Goal: Task Accomplishment & Management: Complete application form

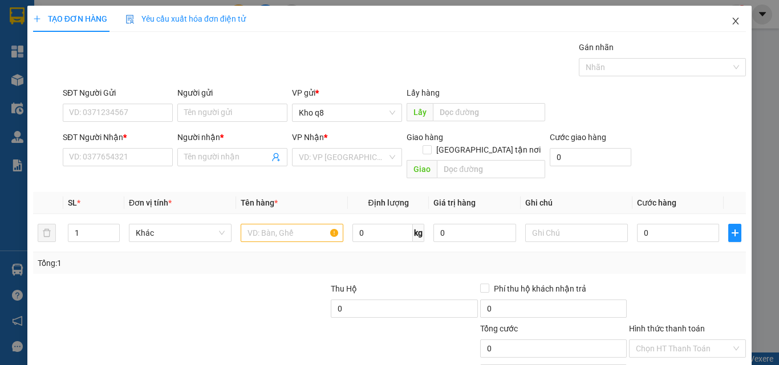
click at [732, 20] on icon "close" at bounding box center [735, 21] width 6 height 7
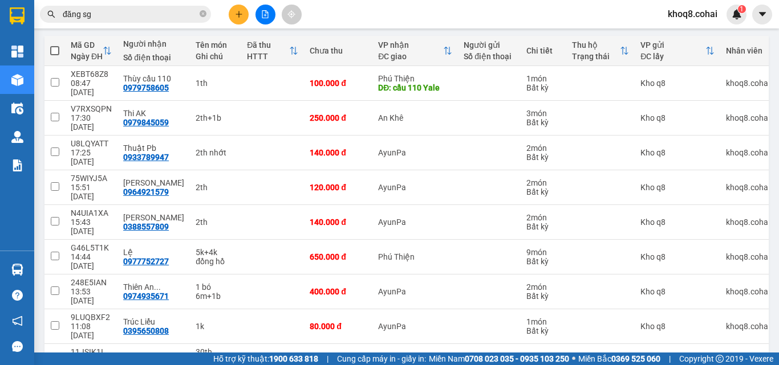
scroll to position [127, 0]
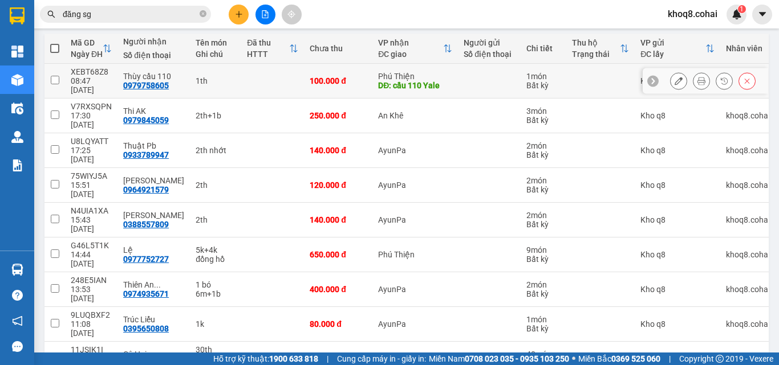
click at [215, 76] on div "1th" at bounding box center [216, 80] width 40 height 9
click at [206, 82] on td "1th" at bounding box center [215, 81] width 51 height 35
checkbox input "true"
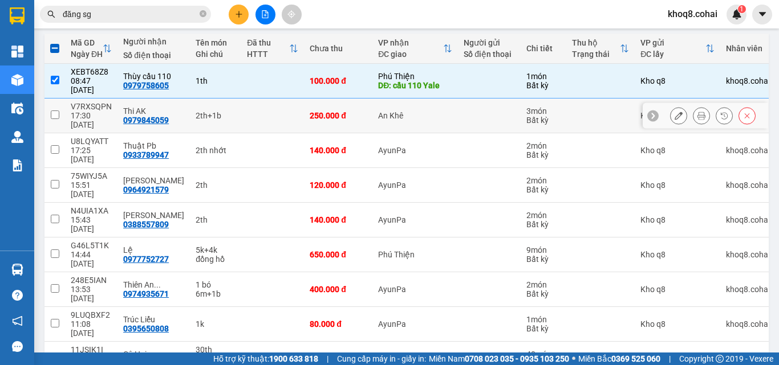
click at [241, 103] on td at bounding box center [272, 116] width 63 height 35
checkbox input "true"
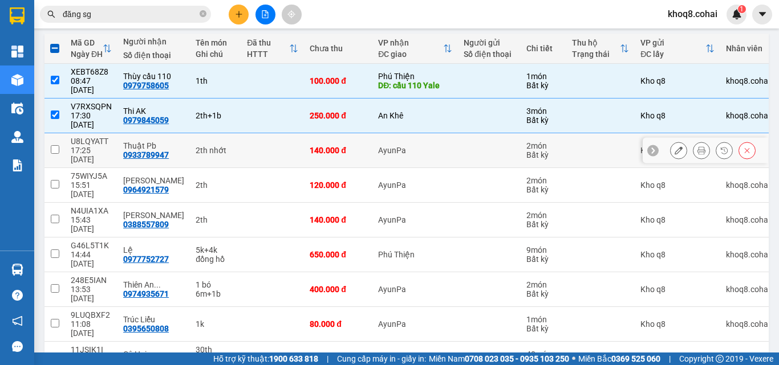
click at [241, 133] on td at bounding box center [272, 150] width 63 height 35
click at [231, 133] on td "2th nhớt" at bounding box center [215, 150] width 51 height 35
checkbox input "true"
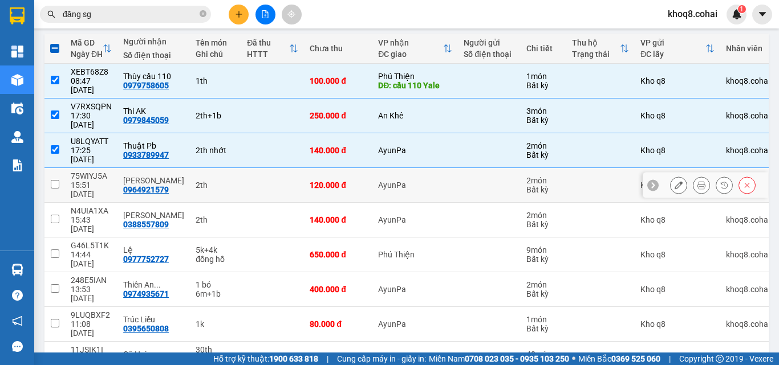
click at [213, 181] on div "2th" at bounding box center [216, 185] width 40 height 9
checkbox input "true"
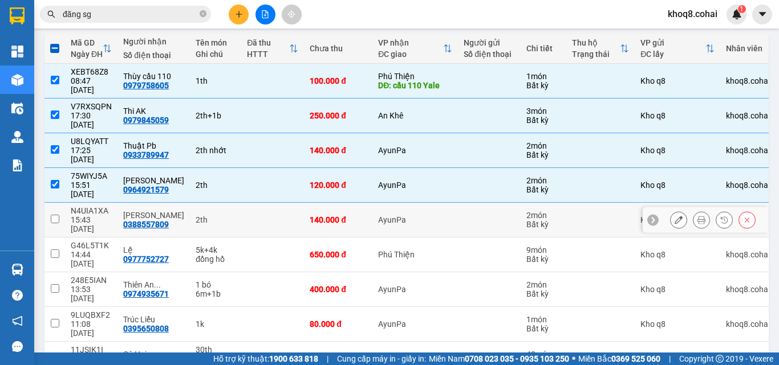
click at [216, 215] on div "2th" at bounding box center [216, 219] width 40 height 9
checkbox input "false"
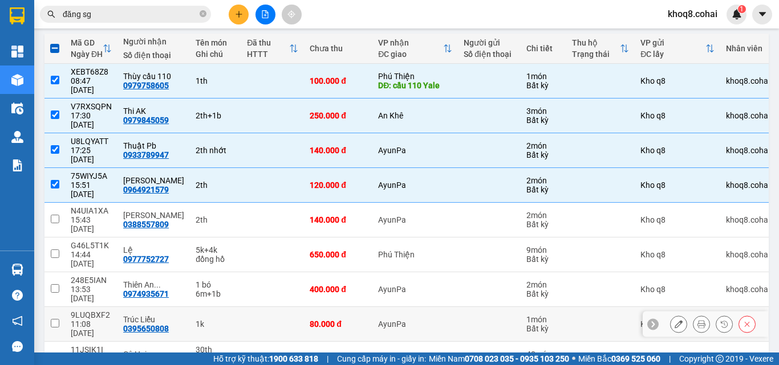
click at [223, 320] on div "1k" at bounding box center [216, 324] width 40 height 9
checkbox input "true"
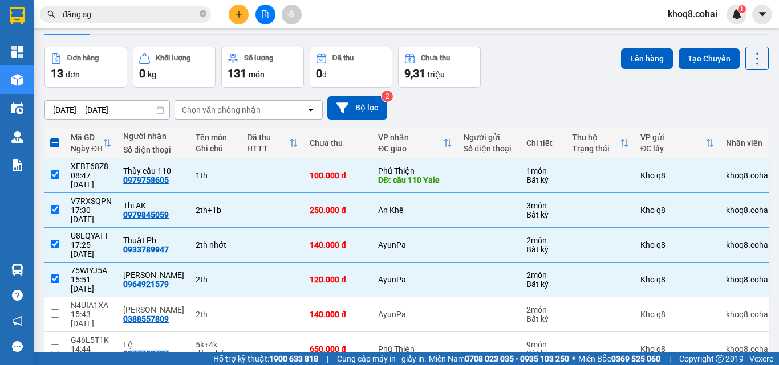
scroll to position [0, 0]
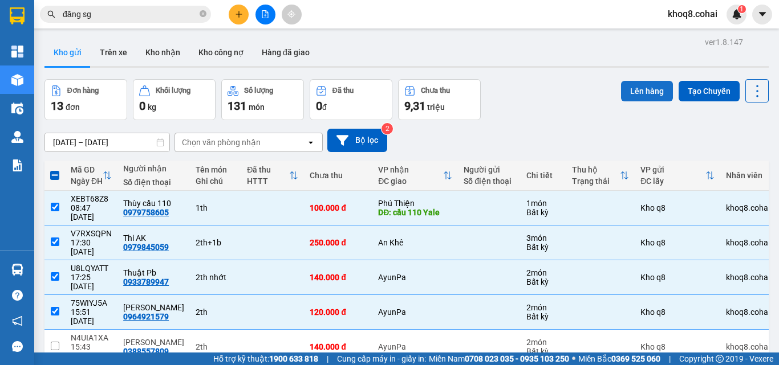
click at [636, 90] on button "Lên hàng" at bounding box center [647, 91] width 52 height 21
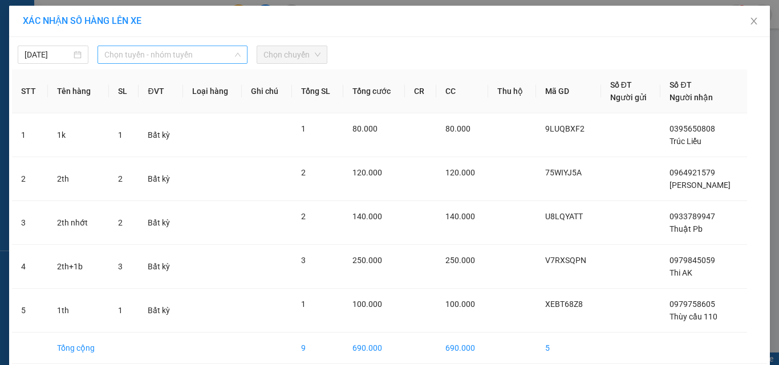
click at [162, 52] on span "Chọn tuyến - nhóm tuyến" at bounding box center [172, 54] width 136 height 17
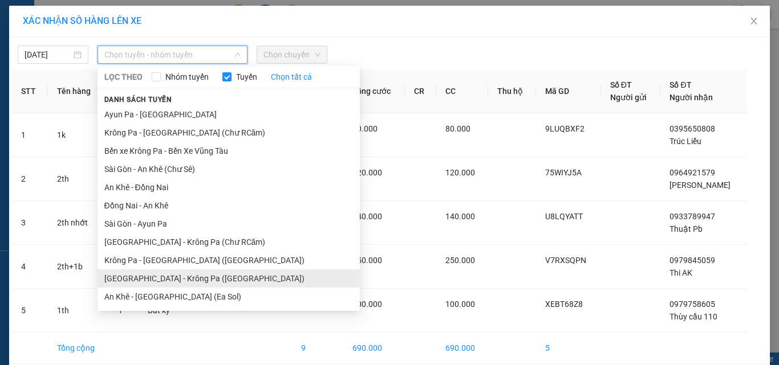
click at [149, 279] on li "[GEOGRAPHIC_DATA] - Krông Pa ([GEOGRAPHIC_DATA])" at bounding box center [228, 279] width 262 height 18
click at [149, 279] on td "Bất kỳ" at bounding box center [161, 267] width 44 height 44
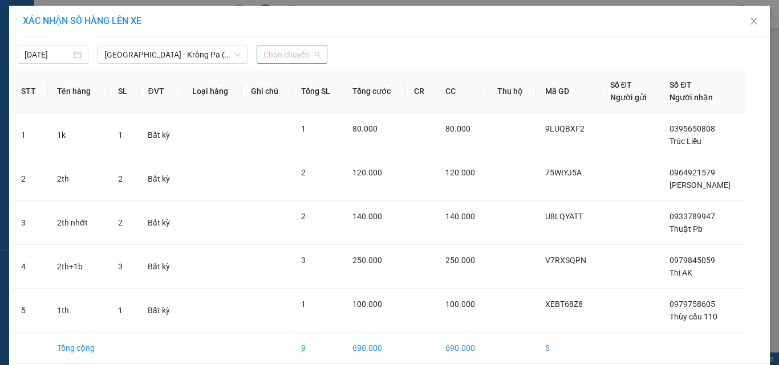
click at [268, 52] on span "Chọn chuyến" at bounding box center [291, 54] width 57 height 17
click at [267, 52] on span "Chọn chuyến" at bounding box center [291, 54] width 57 height 17
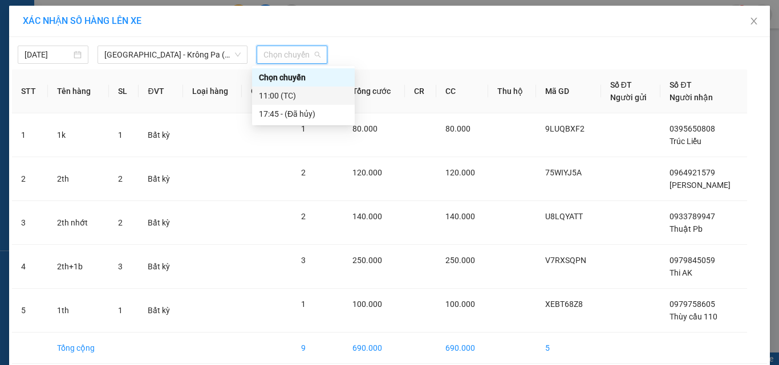
click at [290, 95] on div "11:00 (TC)" at bounding box center [303, 95] width 89 height 13
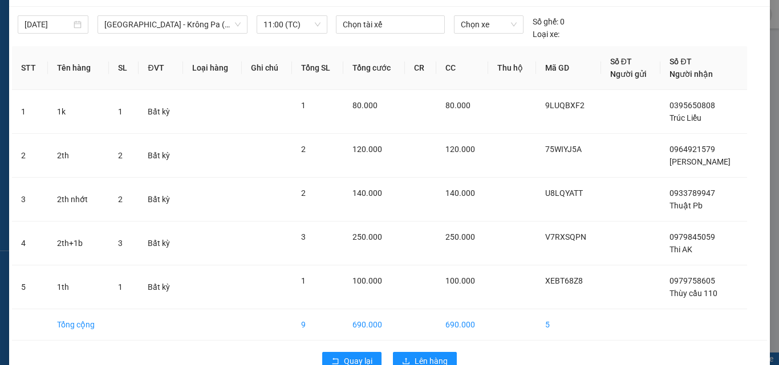
scroll to position [58, 0]
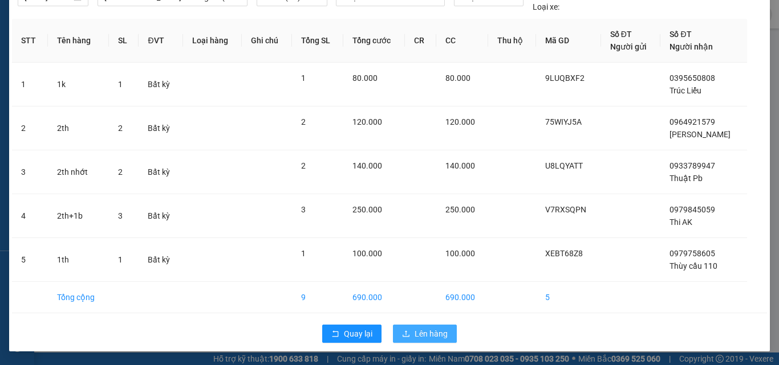
click at [437, 331] on span "Lên hàng" at bounding box center [430, 334] width 33 height 13
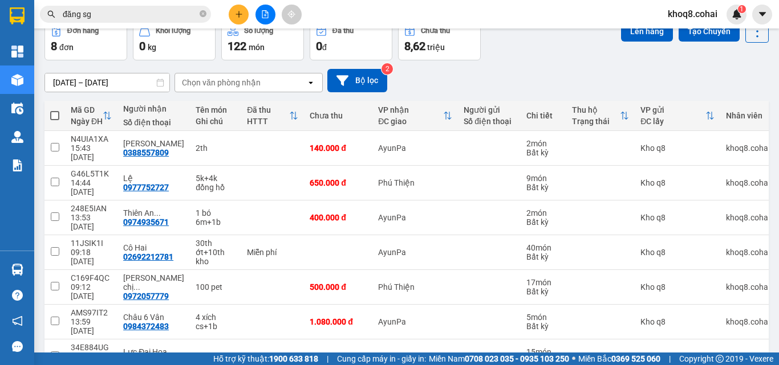
scroll to position [104, 0]
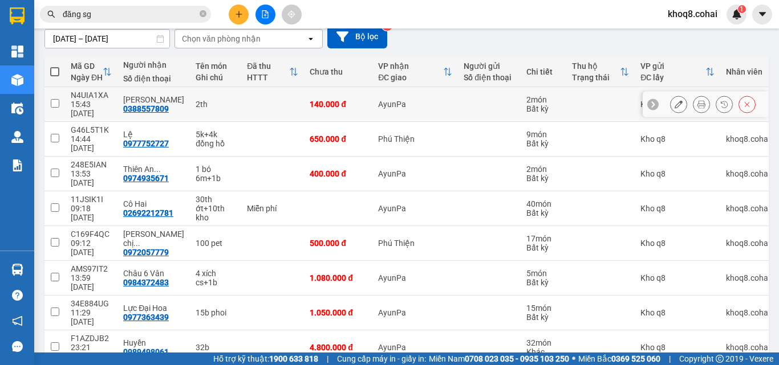
click at [210, 100] on div "2th" at bounding box center [216, 104] width 40 height 9
checkbox input "true"
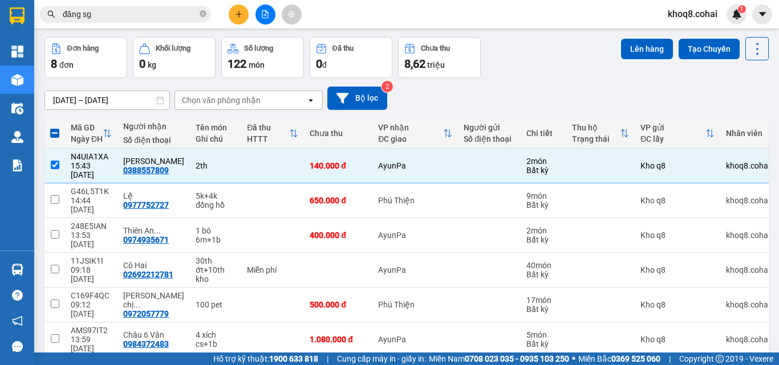
scroll to position [0, 0]
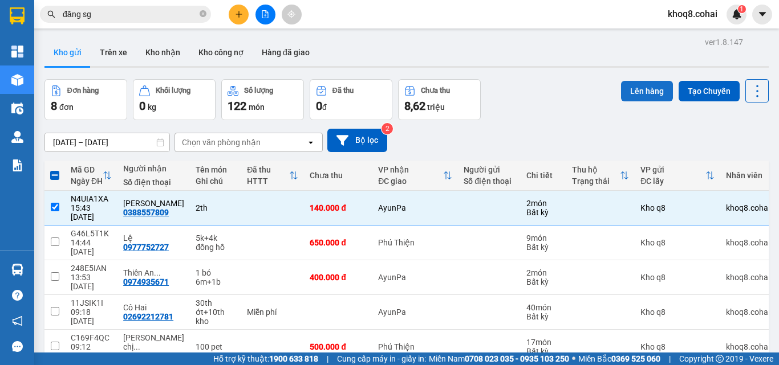
click at [629, 95] on button "Lên hàng" at bounding box center [647, 91] width 52 height 21
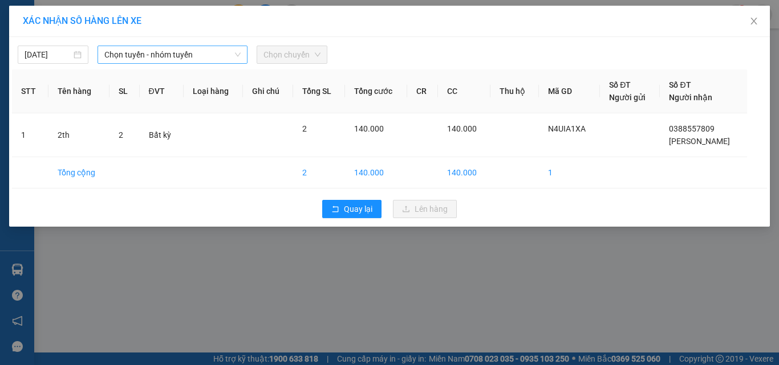
click at [156, 54] on span "Chọn tuyến - nhóm tuyến" at bounding box center [172, 54] width 136 height 17
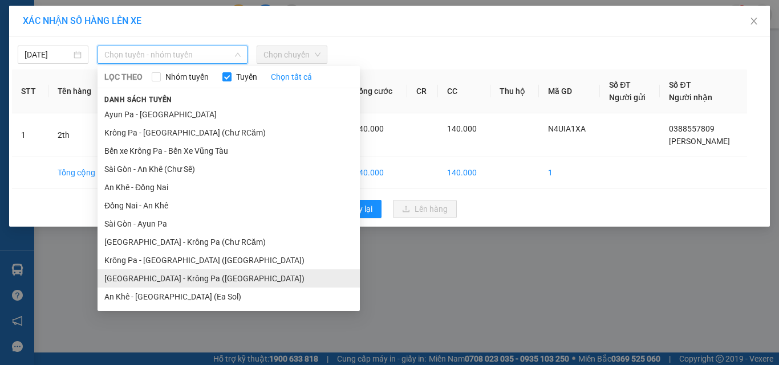
click at [190, 275] on li "[GEOGRAPHIC_DATA] - Krông Pa ([GEOGRAPHIC_DATA])" at bounding box center [228, 279] width 262 height 18
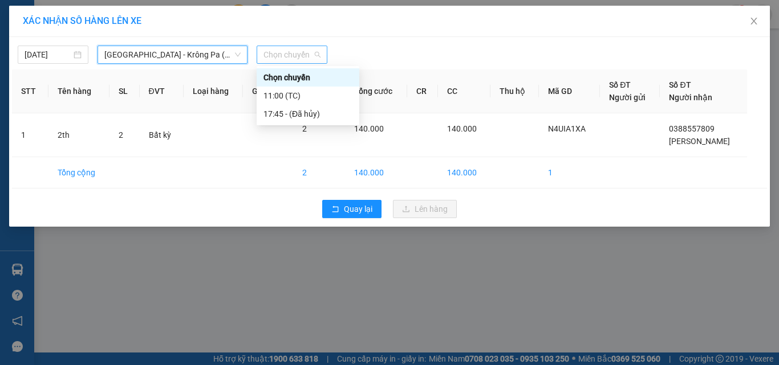
click at [283, 51] on span "Chọn chuyến" at bounding box center [291, 54] width 57 height 17
click at [279, 95] on div "11:00 (TC)" at bounding box center [307, 95] width 89 height 13
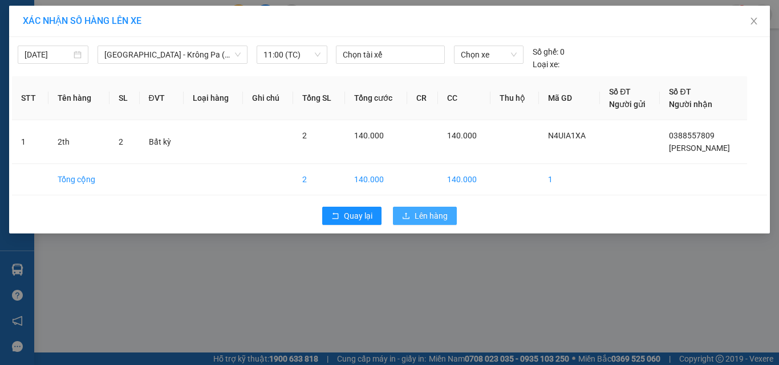
click at [419, 215] on span "Lên hàng" at bounding box center [430, 216] width 33 height 13
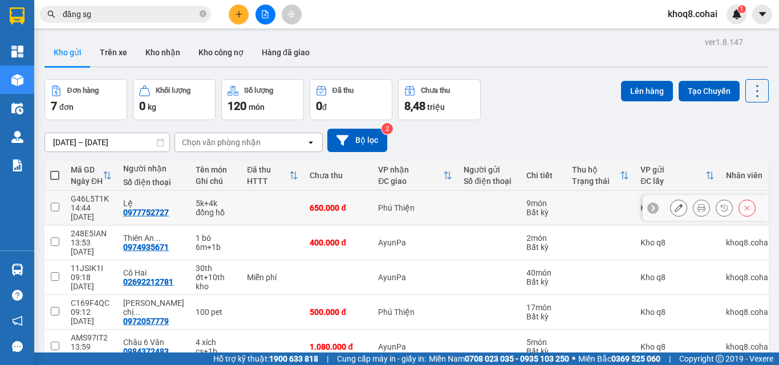
click at [229, 200] on td "5k+4k đồng hồ" at bounding box center [215, 208] width 51 height 35
click at [243, 201] on td at bounding box center [272, 208] width 63 height 35
checkbox input "true"
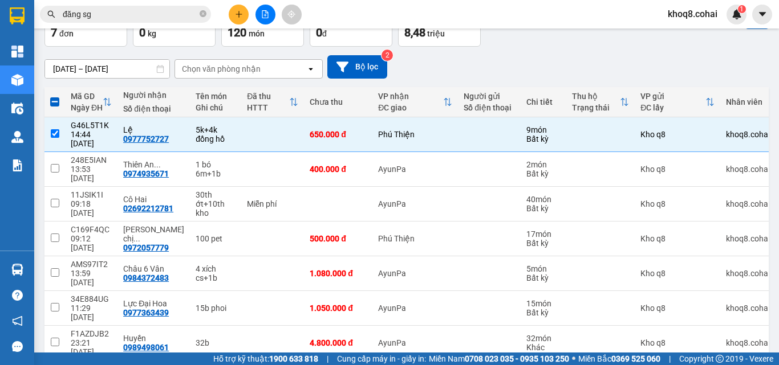
scroll to position [78, 0]
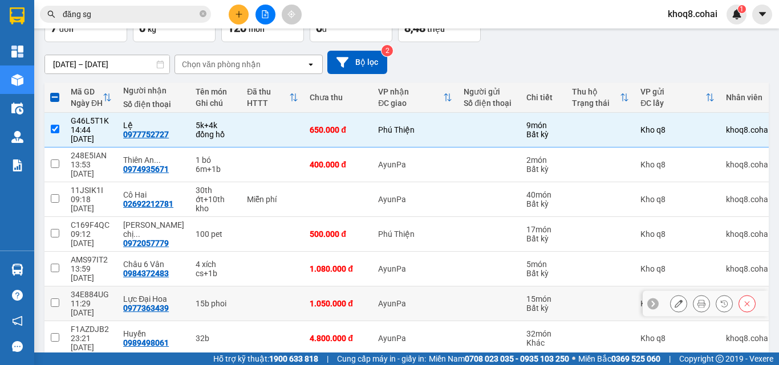
click at [225, 299] on div "15b phoi" at bounding box center [216, 303] width 40 height 9
checkbox input "true"
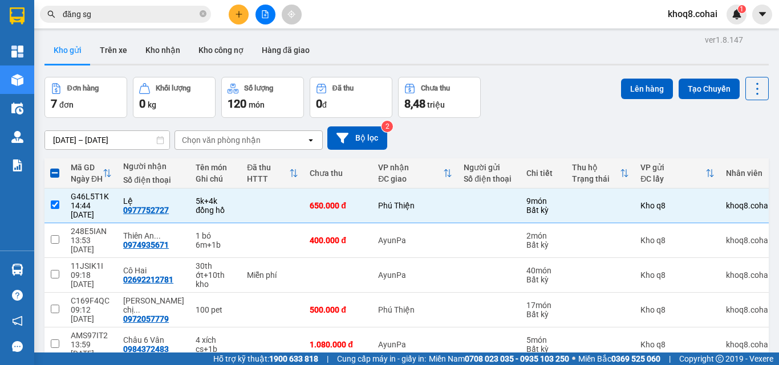
scroll to position [0, 0]
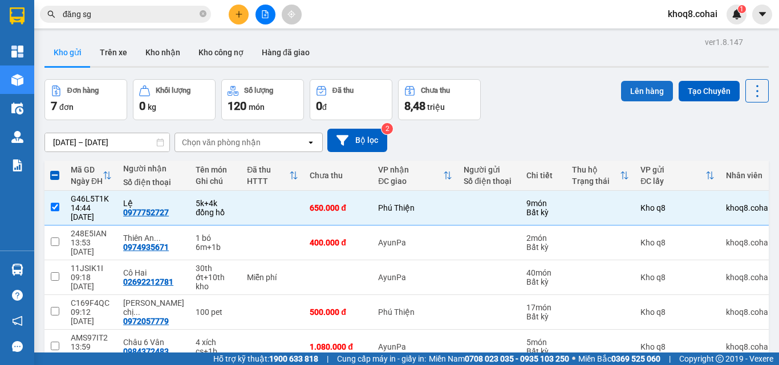
click at [633, 92] on button "Lên hàng" at bounding box center [647, 91] width 52 height 21
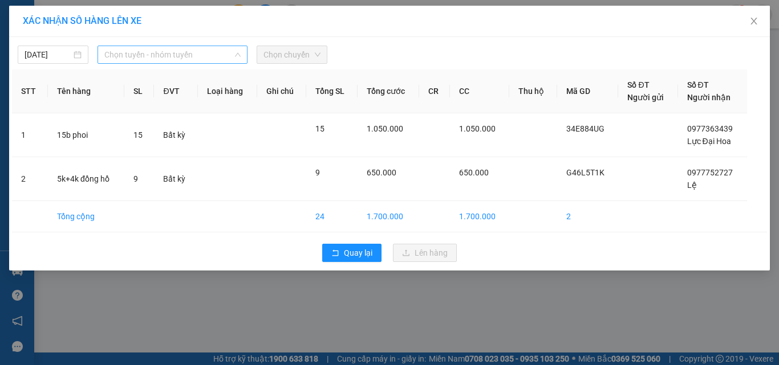
click at [201, 49] on span "Chọn tuyến - nhóm tuyến" at bounding box center [172, 54] width 136 height 17
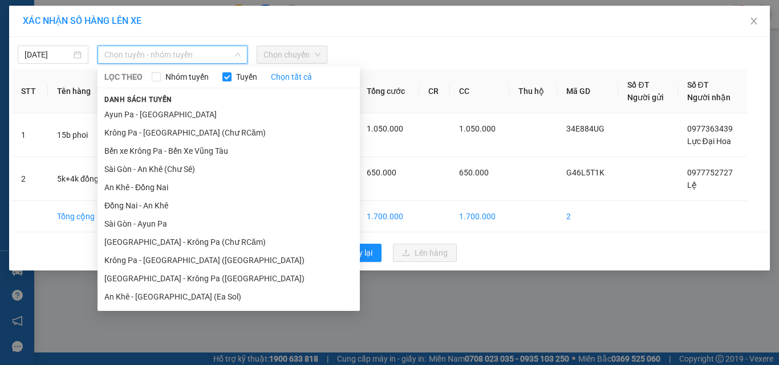
scroll to position [91, 0]
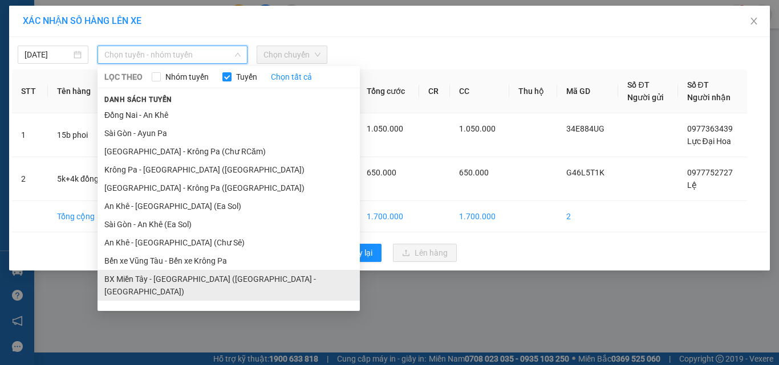
click at [177, 278] on li "BX Miền Tây - [GEOGRAPHIC_DATA] ([GEOGRAPHIC_DATA] - [GEOGRAPHIC_DATA])" at bounding box center [228, 285] width 262 height 31
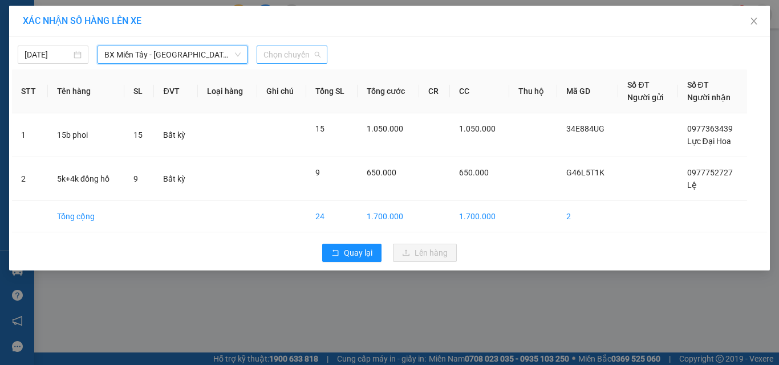
click at [296, 49] on span "Chọn chuyến" at bounding box center [291, 54] width 57 height 17
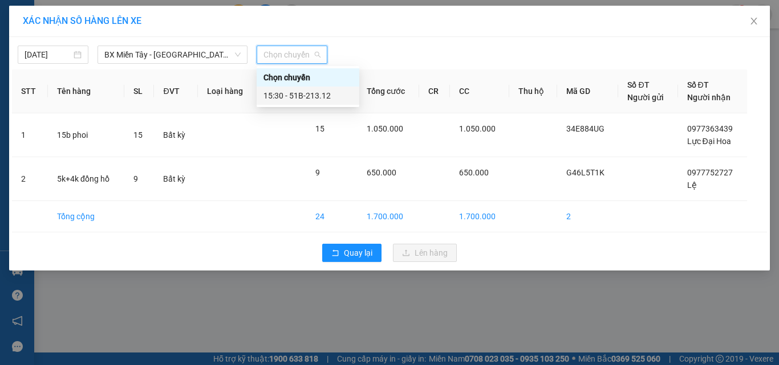
click at [321, 93] on div "15:30 - 51B-213.12" at bounding box center [307, 95] width 89 height 13
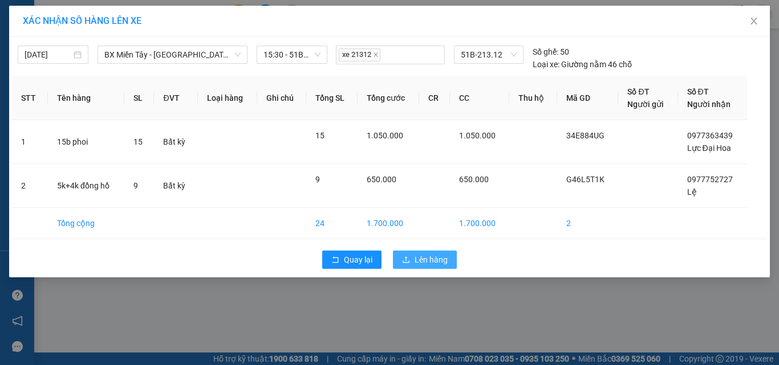
click at [431, 260] on span "Lên hàng" at bounding box center [430, 260] width 33 height 13
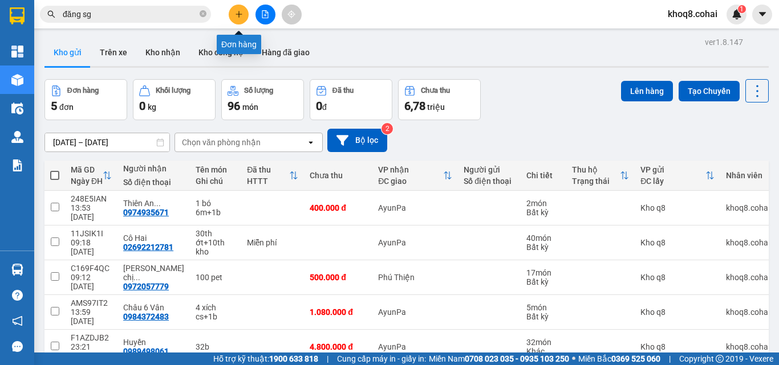
click at [241, 13] on icon "plus" at bounding box center [239, 14] width 8 height 8
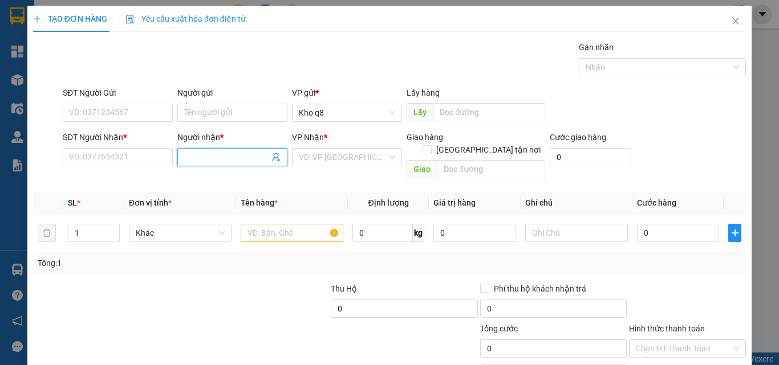
click at [213, 157] on input "Người nhận *" at bounding box center [226, 157] width 85 height 13
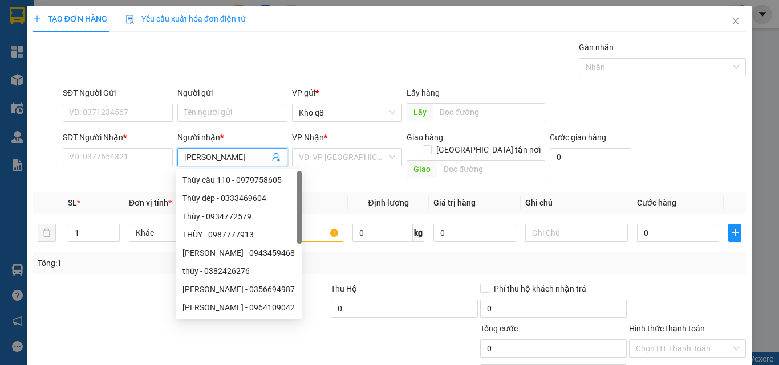
paste input "ă"
paste input "ắng"
type input "kim thắng"
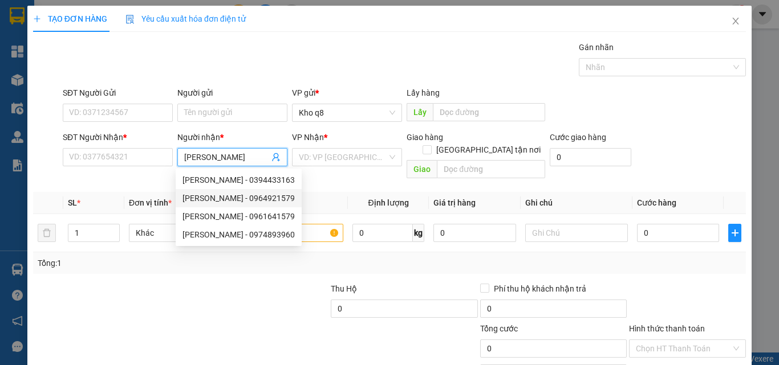
click at [210, 201] on div "KIM THẮNG - 0964921579" at bounding box center [238, 198] width 112 height 13
type input "0964921579"
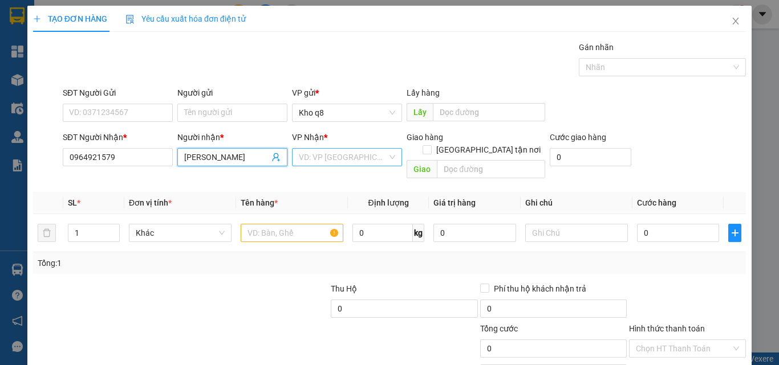
type input "KIM THẮNG"
click at [339, 157] on input "search" at bounding box center [343, 157] width 88 height 17
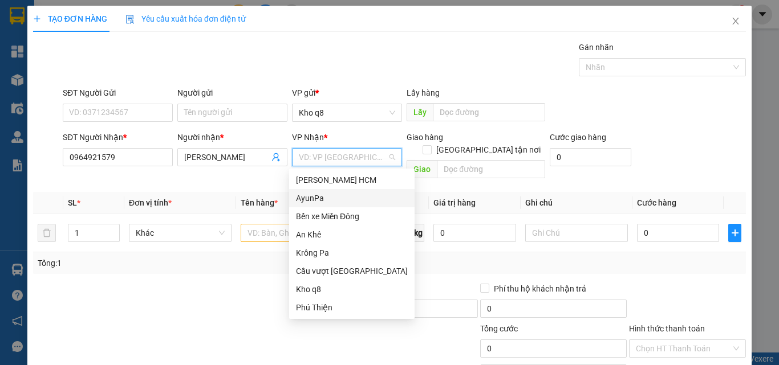
click at [308, 198] on div "AyunPa" at bounding box center [352, 198] width 112 height 13
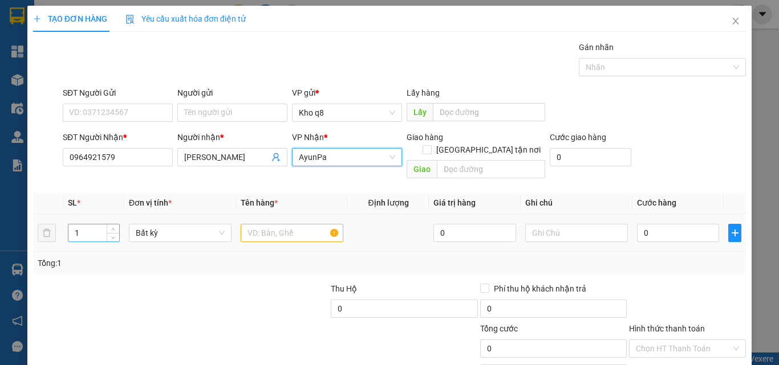
click at [87, 226] on input "1" at bounding box center [93, 233] width 51 height 17
type input "3"
click at [270, 224] on input "text" at bounding box center [292, 233] width 103 height 18
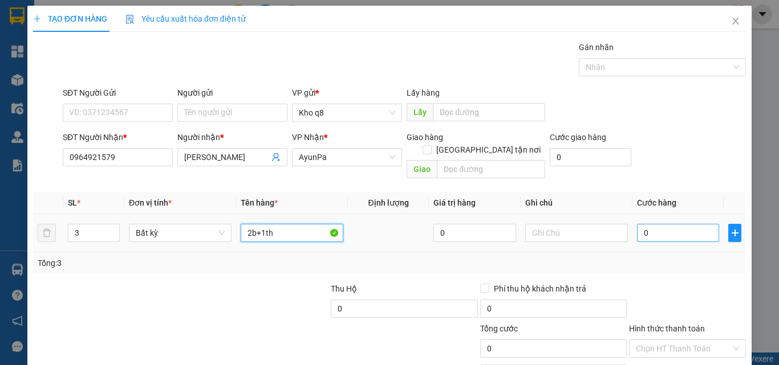
type input "2b+1th"
click at [664, 227] on input "0" at bounding box center [678, 233] width 82 height 18
type input "2"
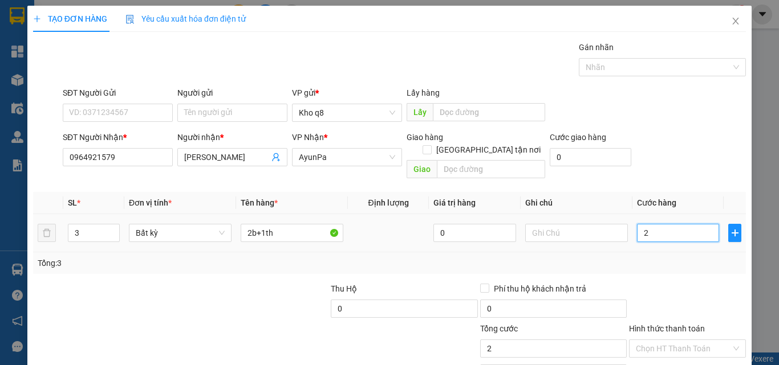
type input "20"
type input "200"
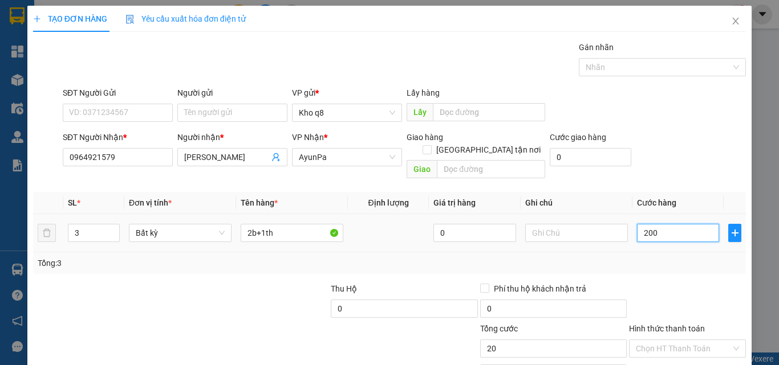
type input "200"
type input "200.000"
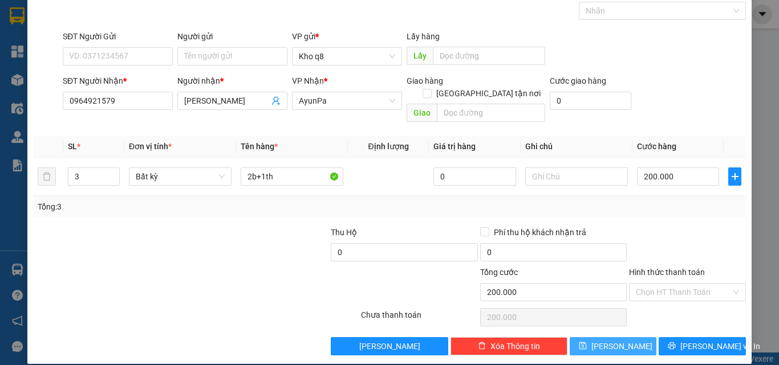
click at [620, 337] on button "Lưu" at bounding box center [612, 346] width 87 height 18
type input "1"
type input "0"
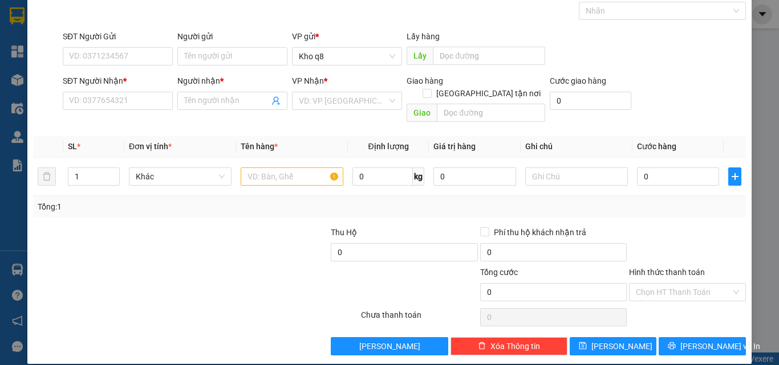
scroll to position [0, 0]
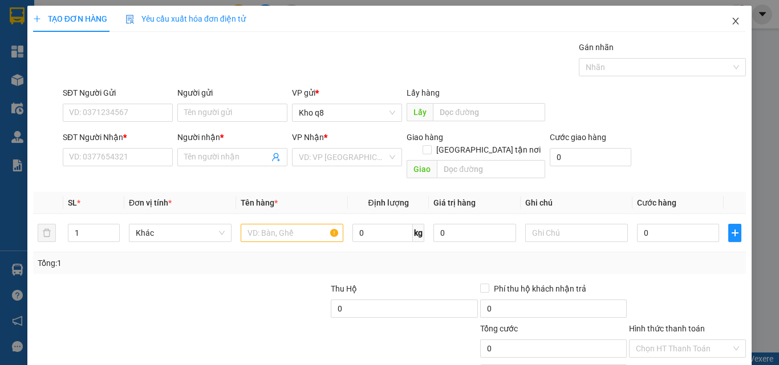
click at [731, 20] on icon "close" at bounding box center [735, 21] width 9 height 9
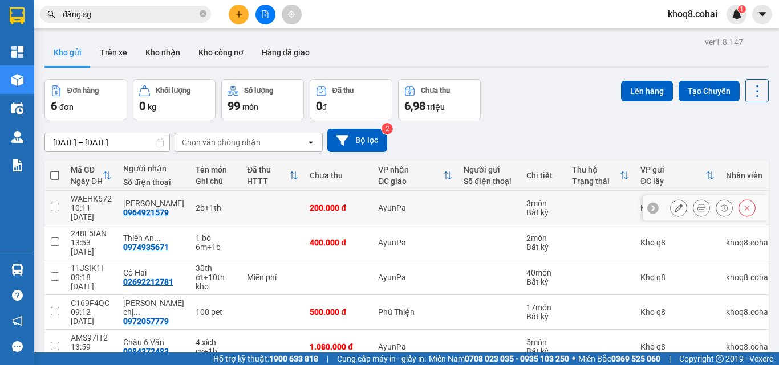
click at [225, 204] on div "2b+1th" at bounding box center [216, 208] width 40 height 9
checkbox input "true"
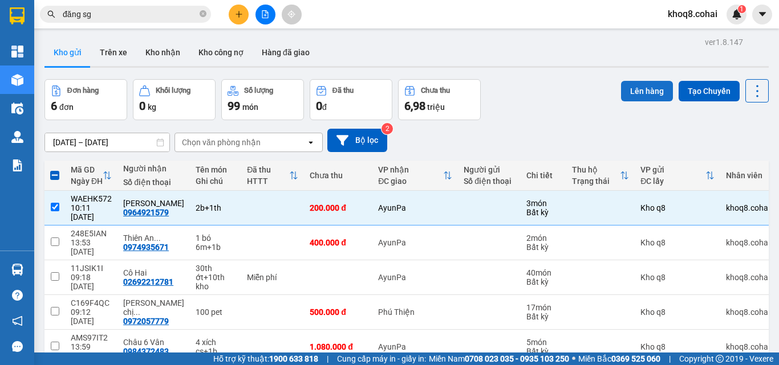
click at [627, 85] on button "Lên hàng" at bounding box center [647, 91] width 52 height 21
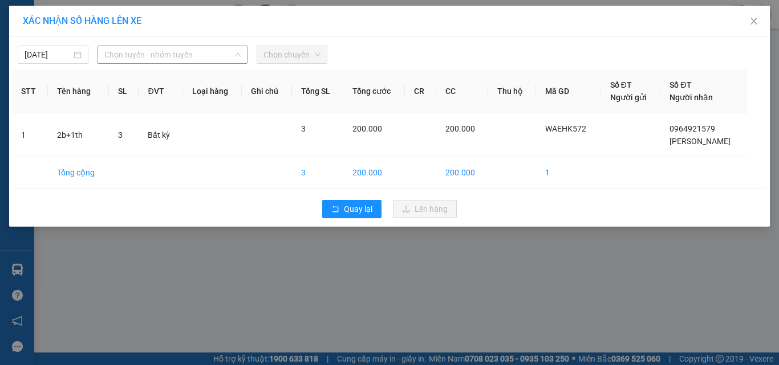
click at [202, 51] on span "Chọn tuyến - nhóm tuyến" at bounding box center [172, 54] width 136 height 17
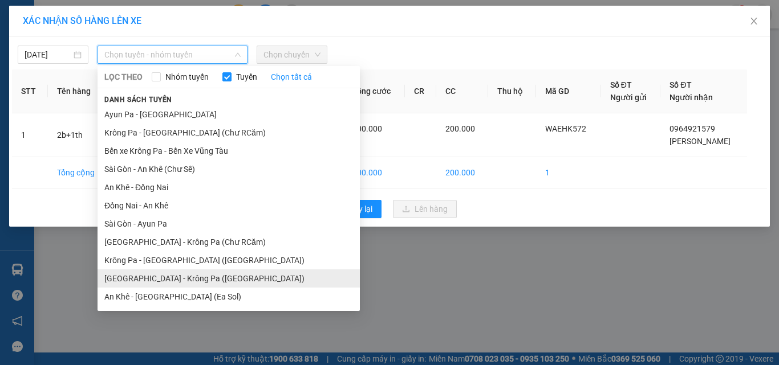
click at [150, 276] on li "[GEOGRAPHIC_DATA] - Krông Pa ([GEOGRAPHIC_DATA])" at bounding box center [228, 279] width 262 height 18
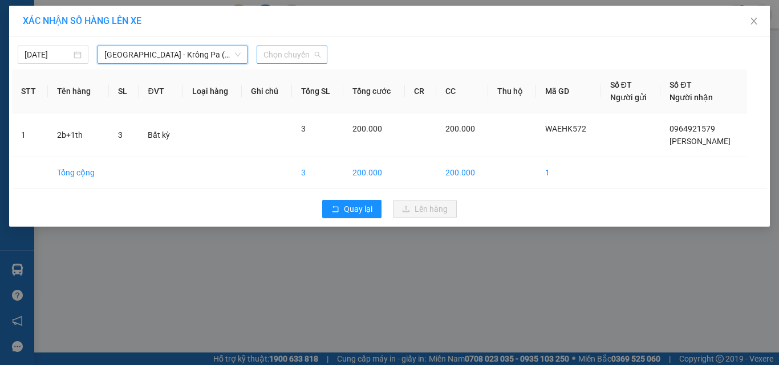
click at [291, 57] on span "Chọn chuyến" at bounding box center [291, 54] width 57 height 17
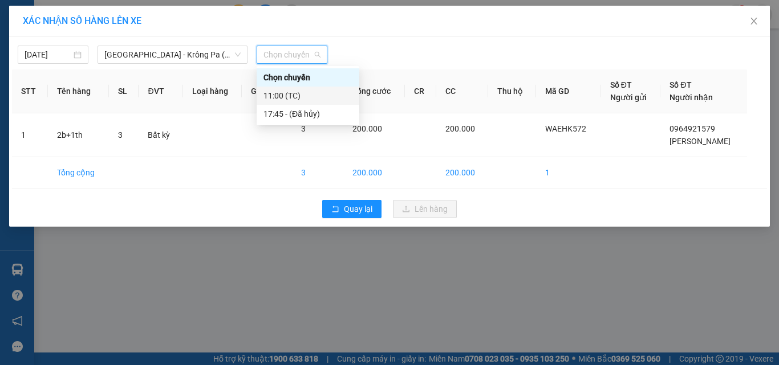
click at [285, 96] on div "11:00 (TC)" at bounding box center [307, 95] width 89 height 13
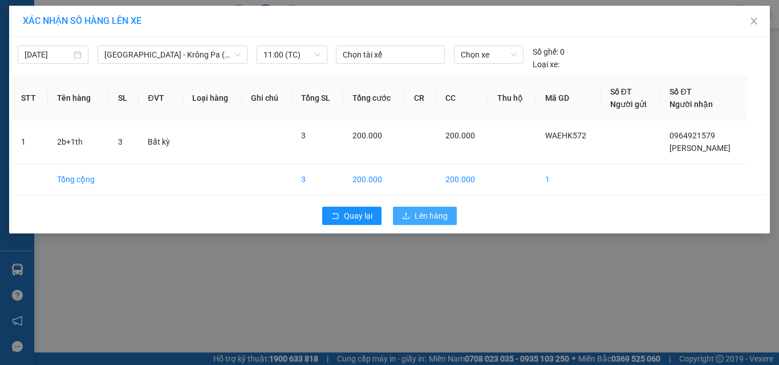
click at [435, 213] on span "Lên hàng" at bounding box center [430, 216] width 33 height 13
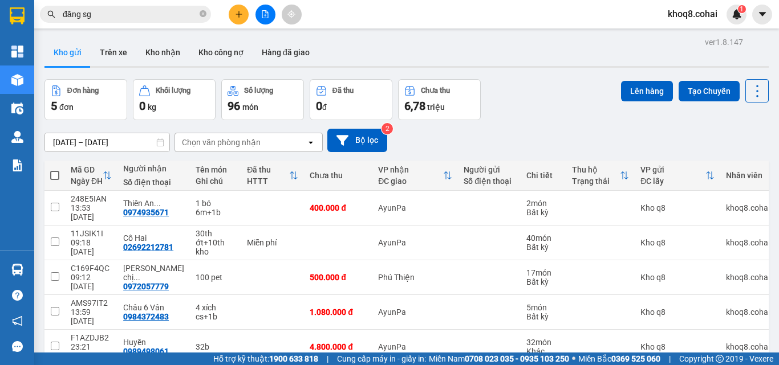
scroll to position [52, 0]
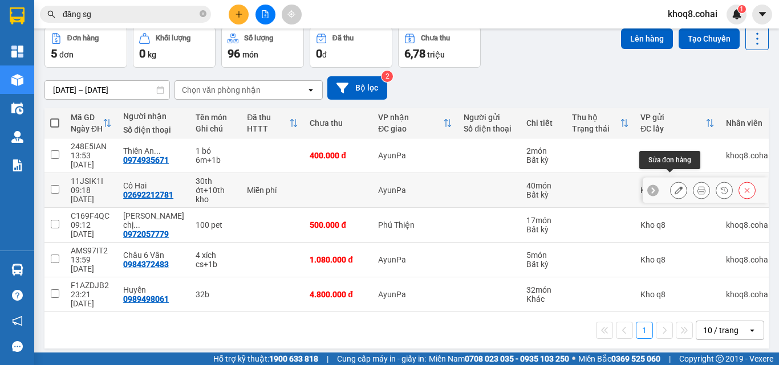
click at [674, 186] on icon at bounding box center [678, 190] width 8 height 8
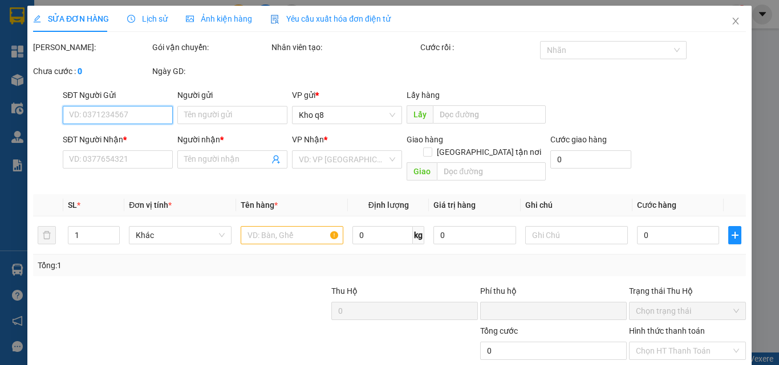
type input "02692212781"
type input "Cô Hai"
type input "0"
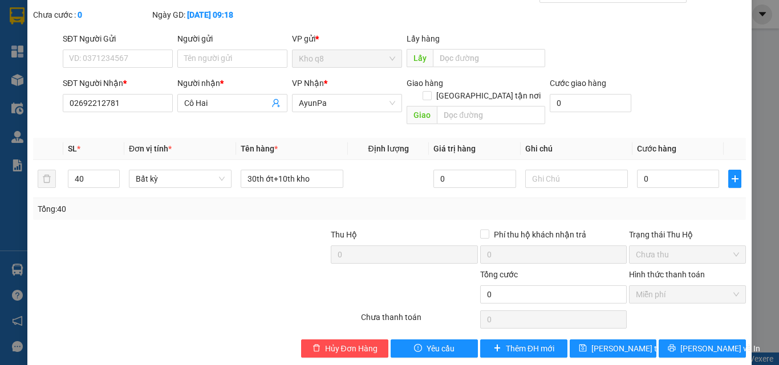
scroll to position [59, 0]
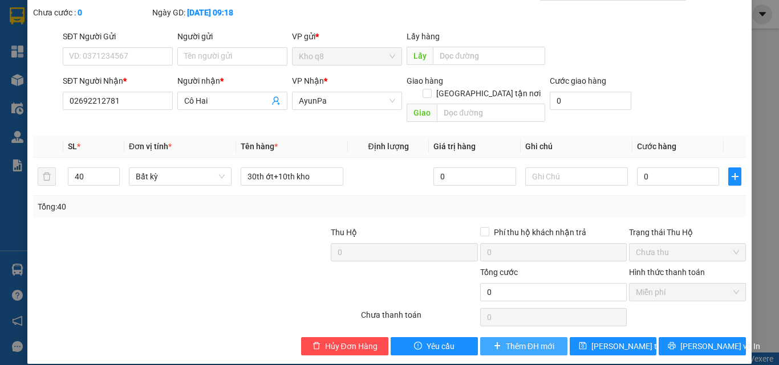
click at [519, 340] on span "Thêm ĐH mới" at bounding box center [530, 346] width 48 height 13
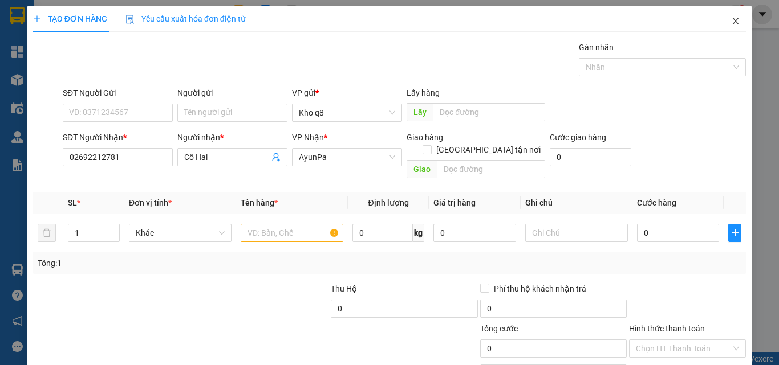
click at [731, 18] on icon "close" at bounding box center [735, 21] width 9 height 9
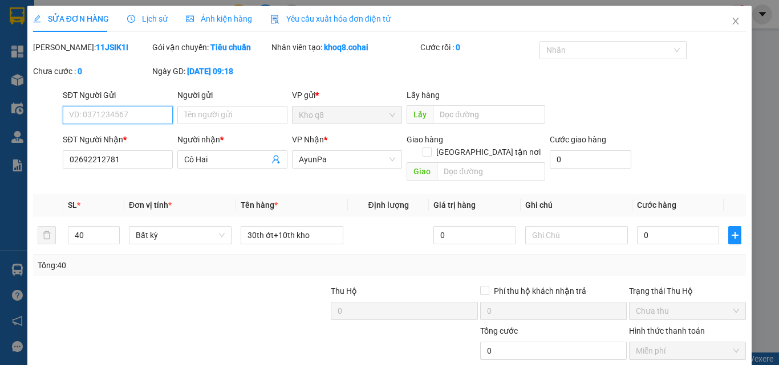
type input "02692212781"
type input "Cô Hai"
type input "0"
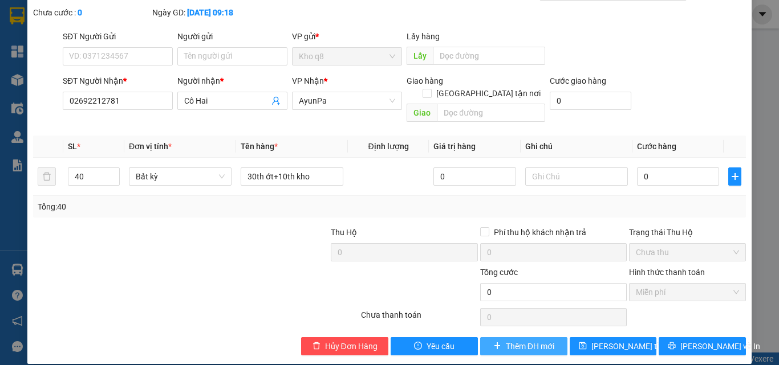
click at [521, 340] on span "Thêm ĐH mới" at bounding box center [530, 346] width 48 height 13
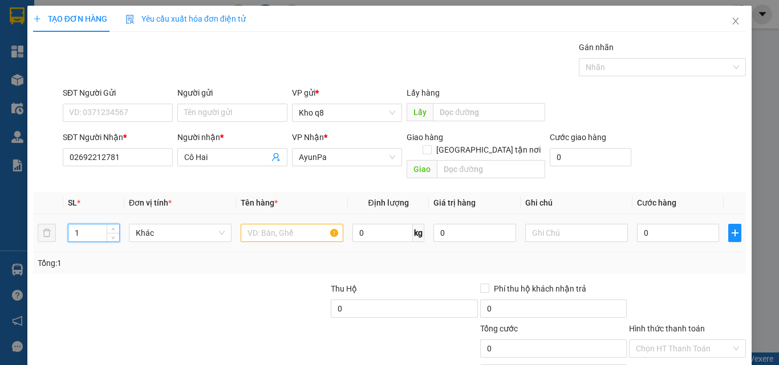
click at [92, 225] on input "1" at bounding box center [93, 233] width 51 height 17
type input "5"
click at [261, 224] on input "text" at bounding box center [292, 233] width 103 height 18
type input "5th kho"
click at [680, 340] on input "Hình thức thanh toán" at bounding box center [683, 348] width 95 height 17
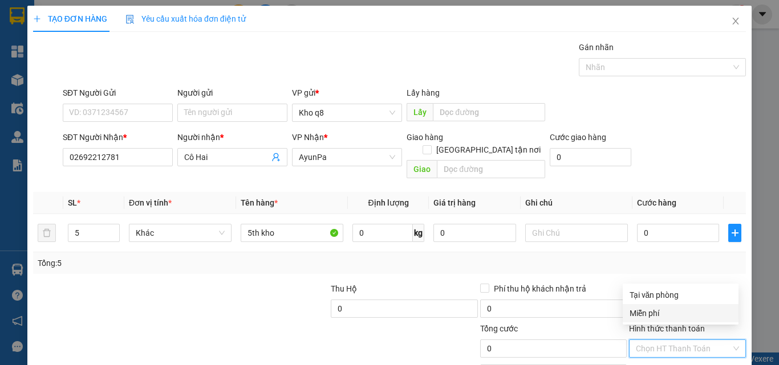
click at [658, 312] on div "Miễn phí" at bounding box center [680, 313] width 102 height 13
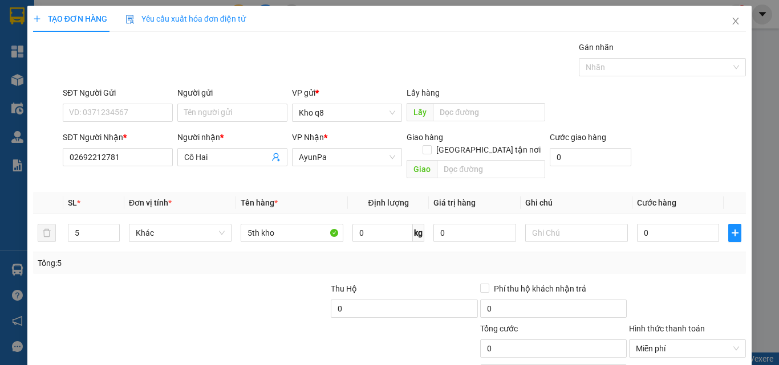
scroll to position [56, 0]
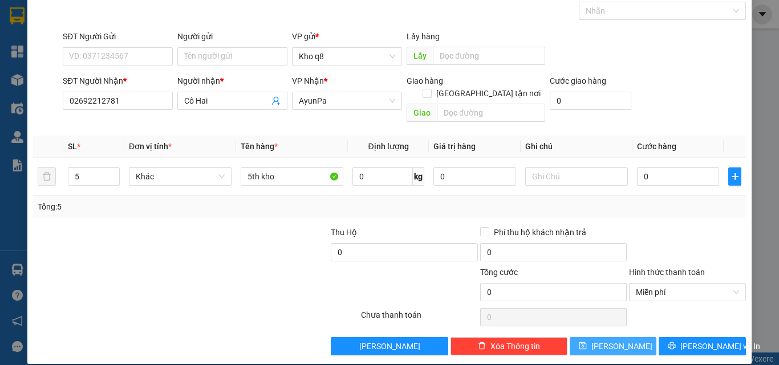
drag, startPoint x: 579, startPoint y: 329, endPoint x: 576, endPoint y: 321, distance: 8.5
click at [576, 337] on button "Lưu" at bounding box center [612, 346] width 87 height 18
type input "1"
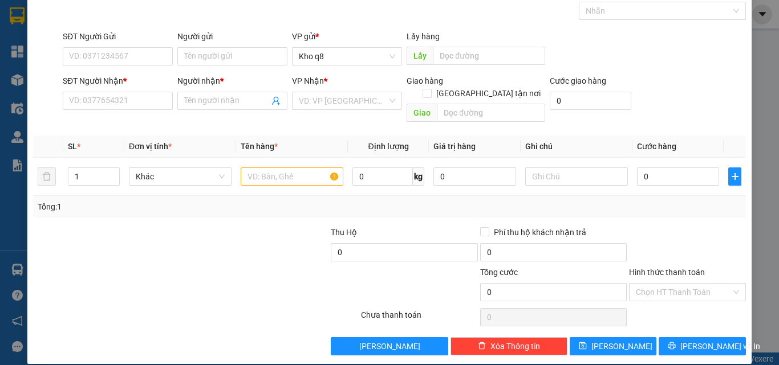
scroll to position [0, 0]
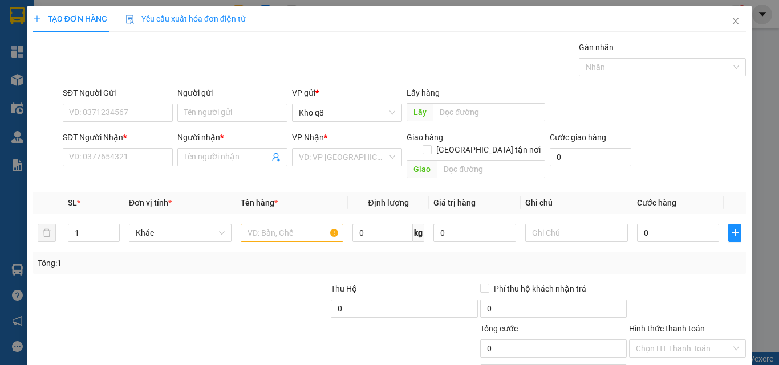
drag, startPoint x: 775, startPoint y: 83, endPoint x: 506, endPoint y: 45, distance: 272.2
click at [505, 45] on div "Gói vận chuyển * Tiêu chuẩn Gán nhãn Nhãn" at bounding box center [403, 61] width 687 height 40
click at [726, 15] on span "Close" at bounding box center [735, 22] width 32 height 32
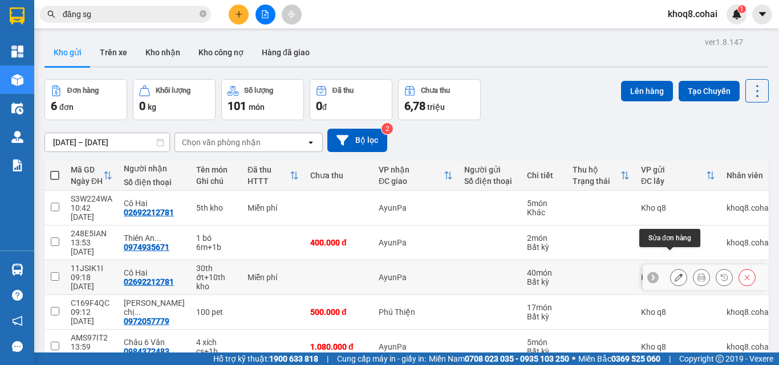
click at [670, 268] on button at bounding box center [678, 278] width 16 height 20
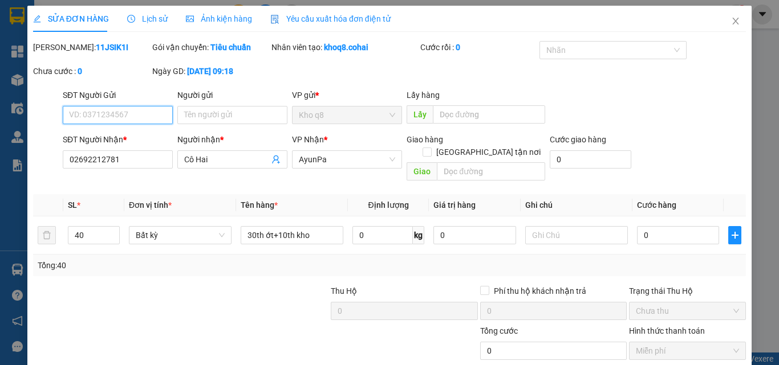
type input "02692212781"
type input "Cô Hai"
type input "0"
click at [88, 227] on input "40" at bounding box center [93, 235] width 51 height 17
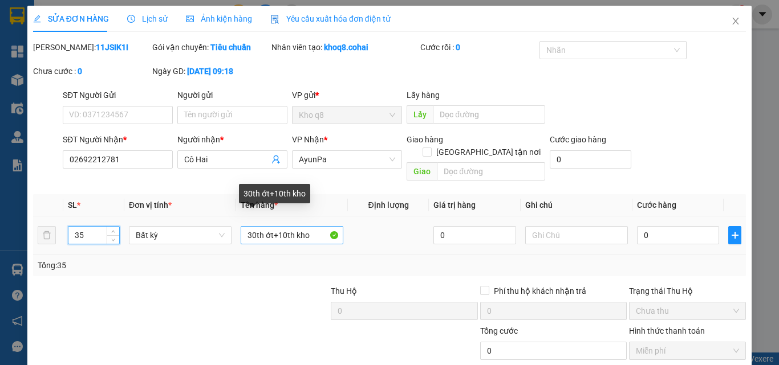
type input "35"
click at [283, 226] on input "30th ớt+10th kho" at bounding box center [292, 235] width 103 height 18
type input "30th ớt+5th kho"
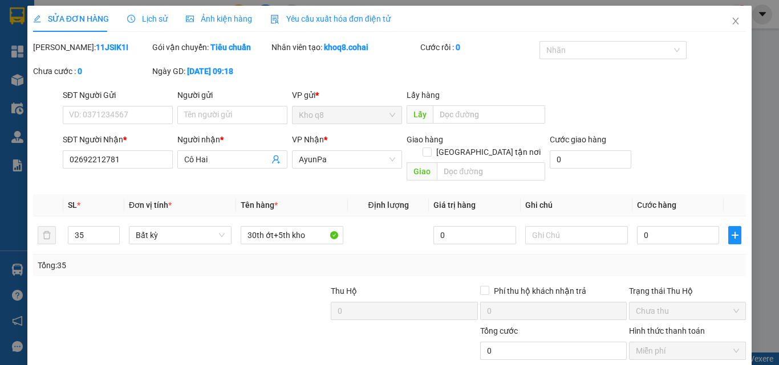
scroll to position [59, 0]
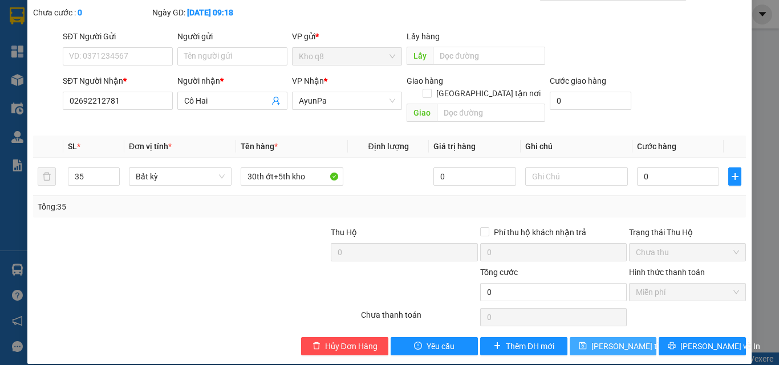
click at [588, 337] on button "Lưu thay đổi" at bounding box center [612, 346] width 87 height 18
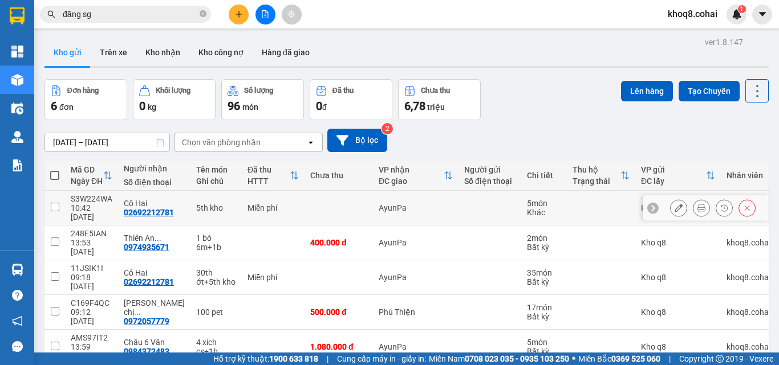
click at [276, 204] on div "Miễn phí" at bounding box center [272, 208] width 51 height 9
checkbox input "true"
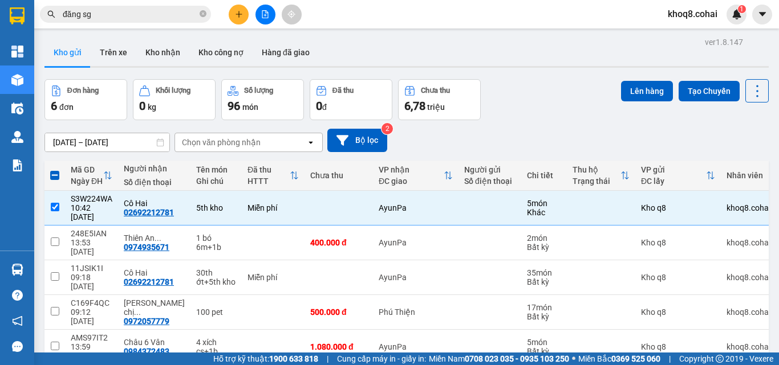
scroll to position [52, 0]
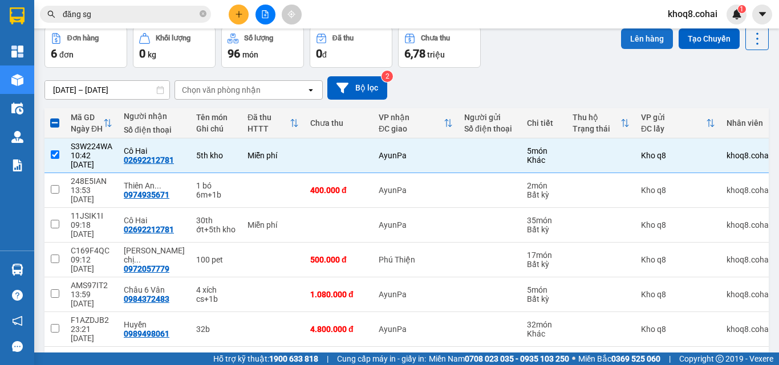
click at [640, 36] on button "Lên hàng" at bounding box center [647, 39] width 52 height 21
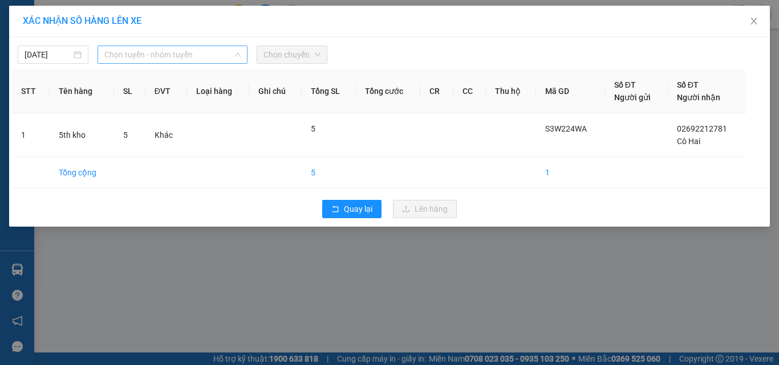
click at [160, 52] on span "Chọn tuyến - nhóm tuyến" at bounding box center [172, 54] width 136 height 17
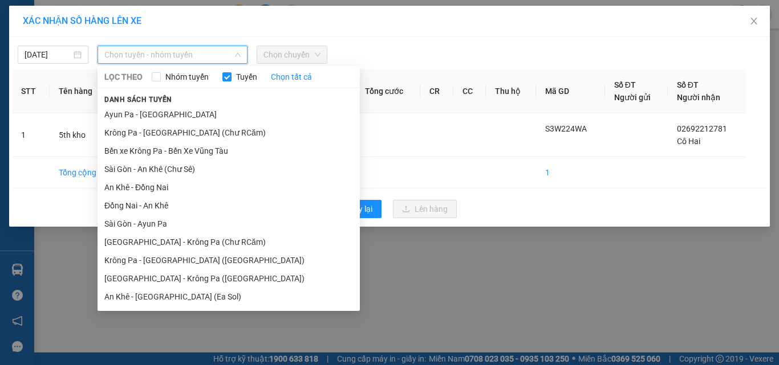
click at [141, 280] on li "[GEOGRAPHIC_DATA] - Krông Pa ([GEOGRAPHIC_DATA])" at bounding box center [228, 279] width 262 height 18
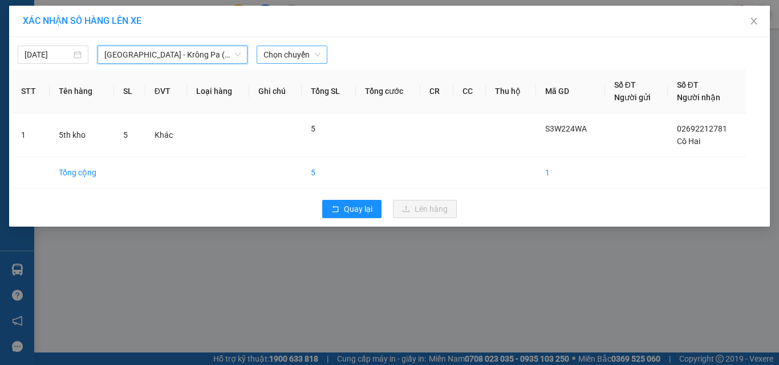
click at [294, 48] on span "Chọn chuyến" at bounding box center [291, 54] width 57 height 17
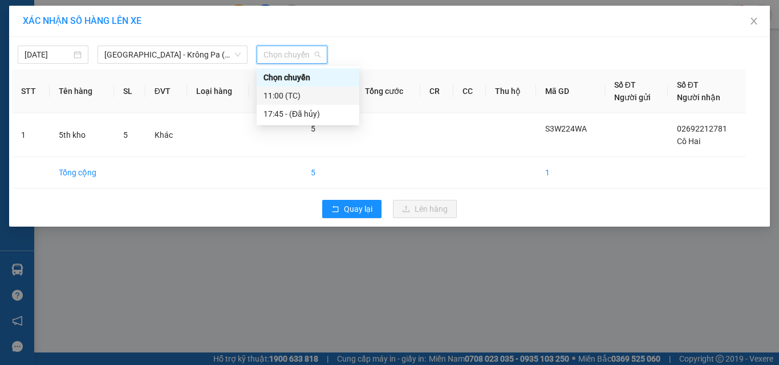
click at [278, 99] on div "11:00 (TC)" at bounding box center [307, 95] width 89 height 13
click at [278, 99] on th "Ghi chú" at bounding box center [275, 92] width 52 height 44
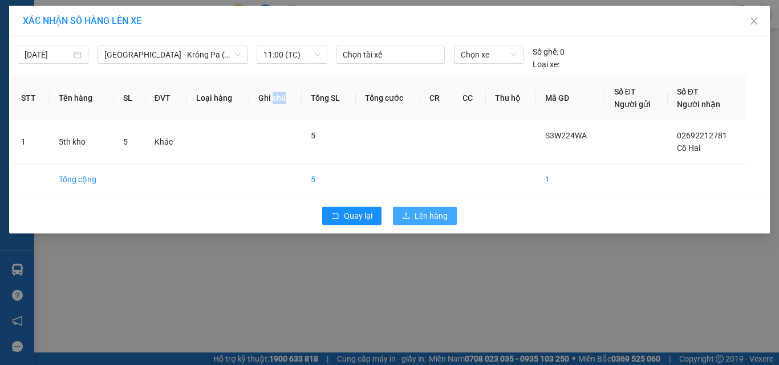
click at [428, 208] on button "Lên hàng" at bounding box center [425, 216] width 64 height 18
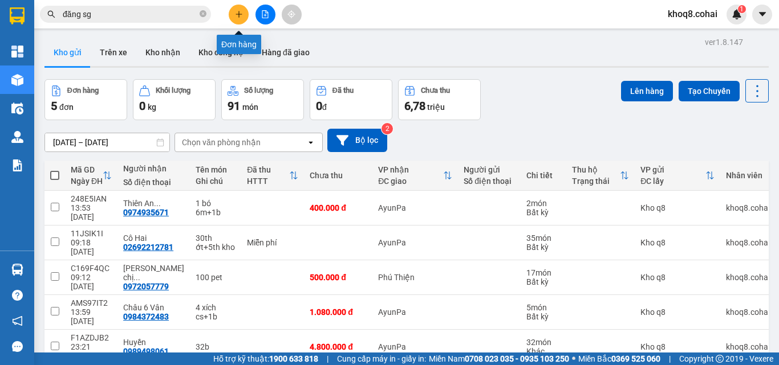
click at [241, 14] on icon "plus" at bounding box center [239, 14] width 8 height 8
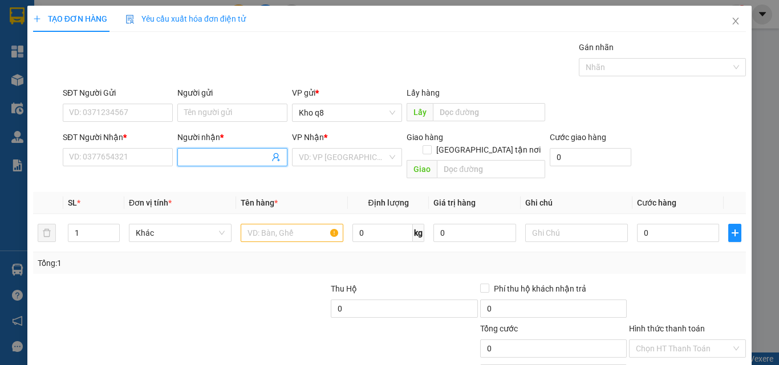
click at [195, 152] on input "Người nhận *" at bounding box center [226, 157] width 85 height 13
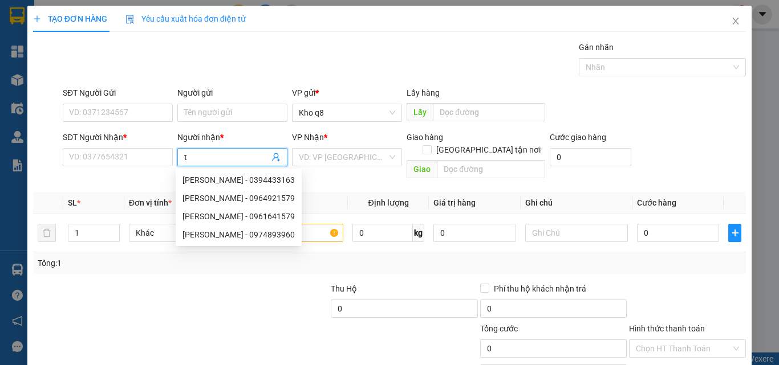
paste input "í"
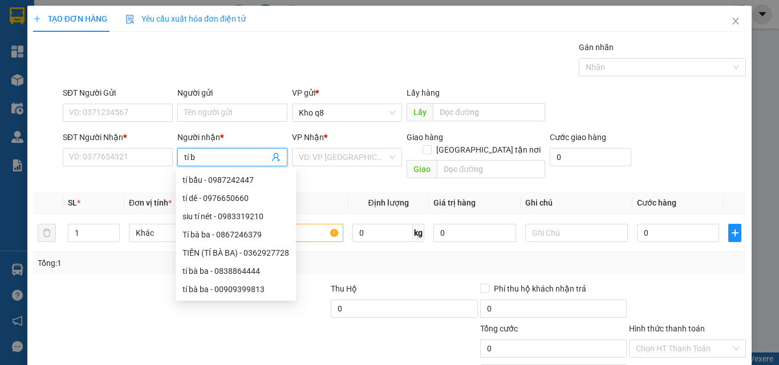
paste input "à"
type input "tí bà"
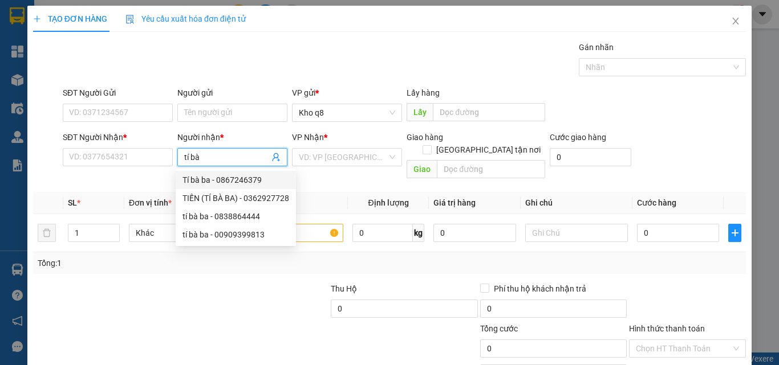
click at [257, 177] on div "Tí bà ba - 0867246379" at bounding box center [235, 180] width 107 height 13
type input "0867246379"
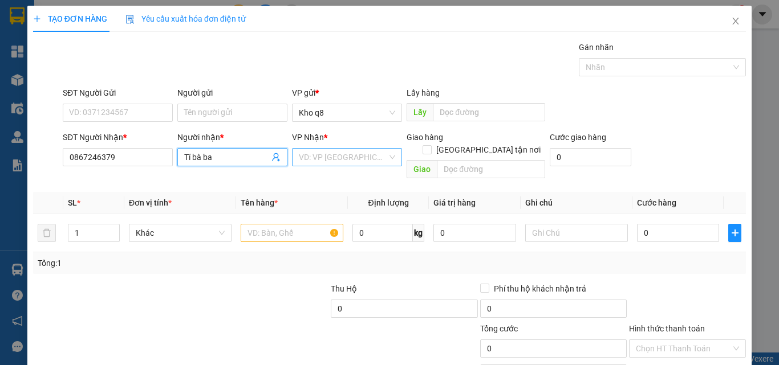
type input "Tí bà ba"
click at [353, 151] on input "search" at bounding box center [343, 157] width 88 height 17
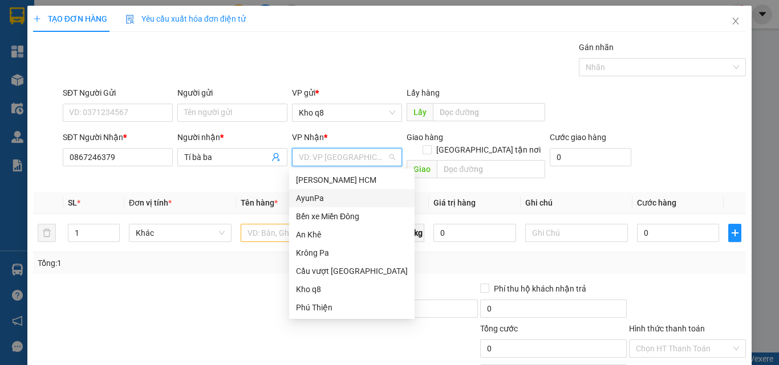
click at [316, 194] on div "AyunPa" at bounding box center [352, 198] width 112 height 13
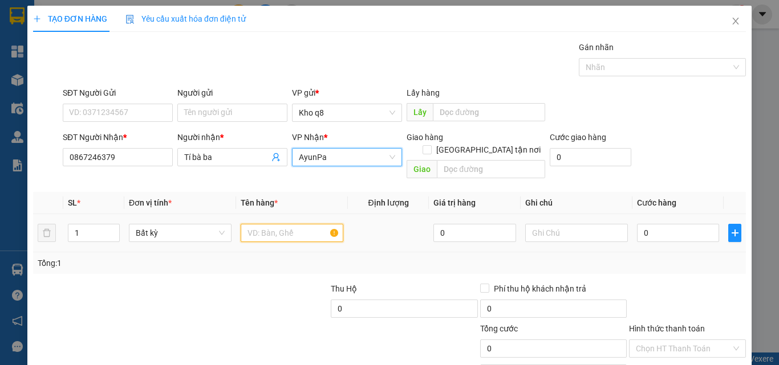
click at [295, 224] on input "text" at bounding box center [292, 233] width 103 height 18
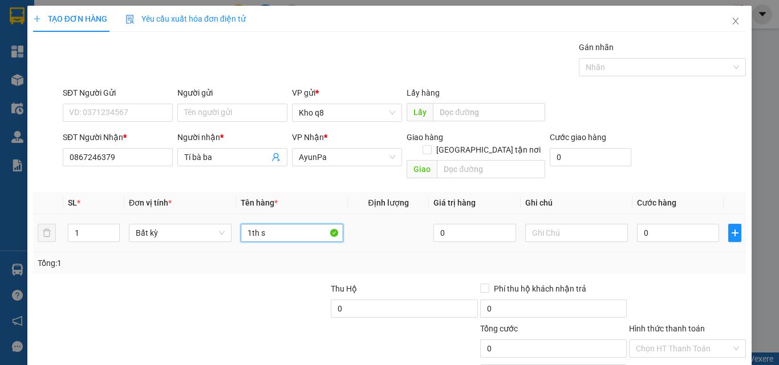
paste input "ư"
paste input "ữa"
type input "1th sữa"
click at [649, 225] on input "0" at bounding box center [678, 233] width 82 height 18
type input "6"
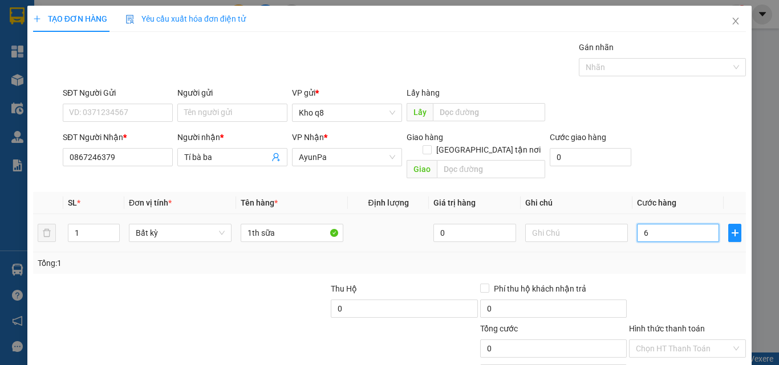
type input "6"
type input "60"
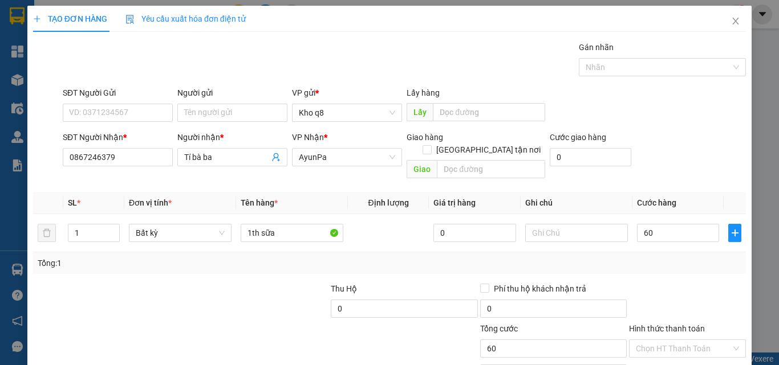
type input "60.000"
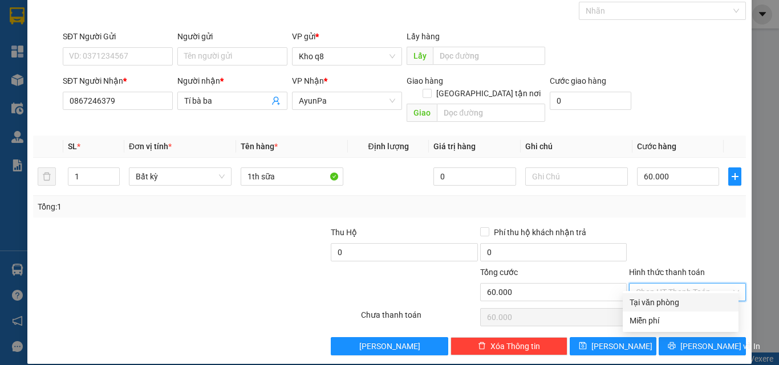
click at [642, 284] on input "Hình thức thanh toán" at bounding box center [683, 292] width 95 height 17
click at [648, 300] on div "Tại văn phòng" at bounding box center [680, 302] width 102 height 13
type input "0"
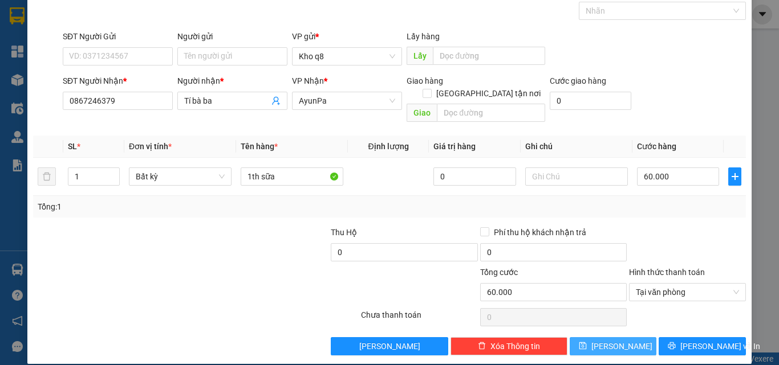
click at [587, 342] on span "save" at bounding box center [583, 346] width 8 height 9
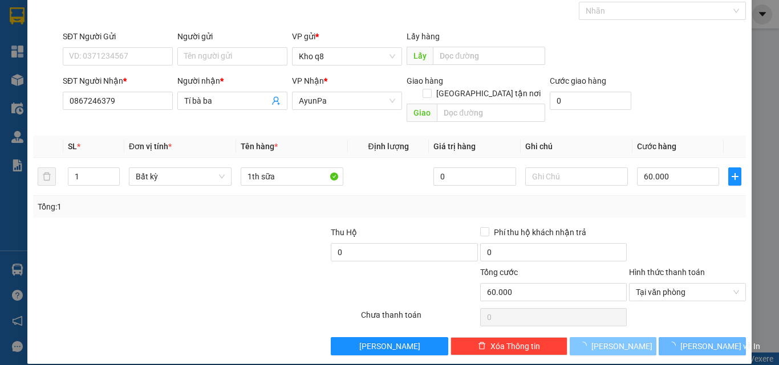
type input "0"
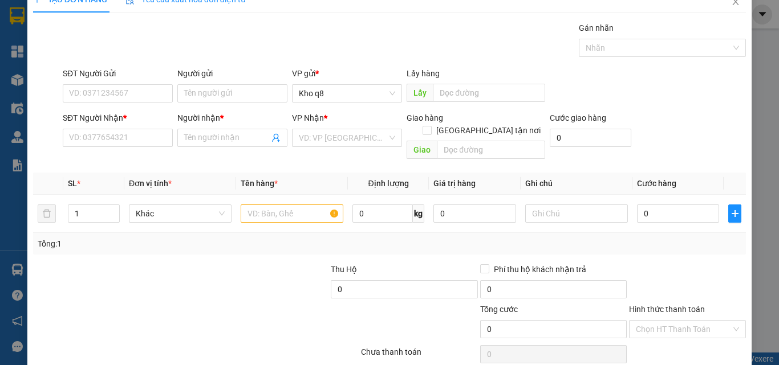
scroll to position [0, 0]
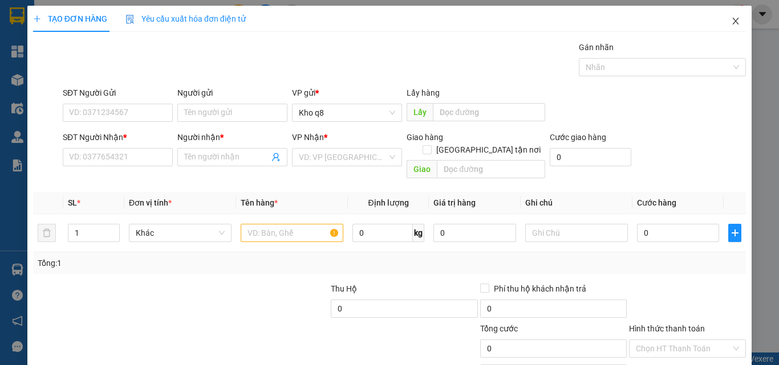
click at [731, 18] on icon "close" at bounding box center [735, 21] width 9 height 9
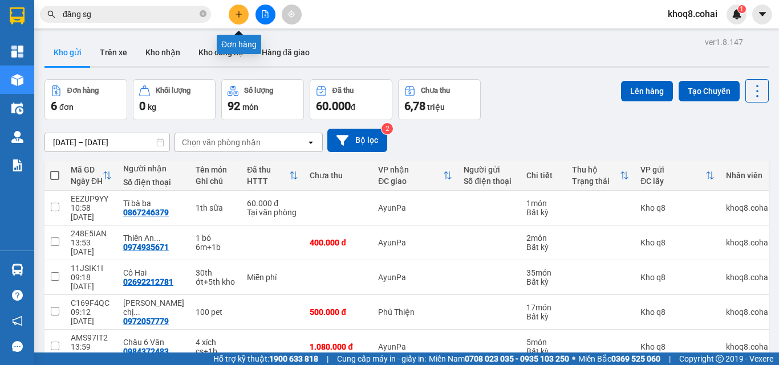
click at [242, 9] on button at bounding box center [239, 15] width 20 height 20
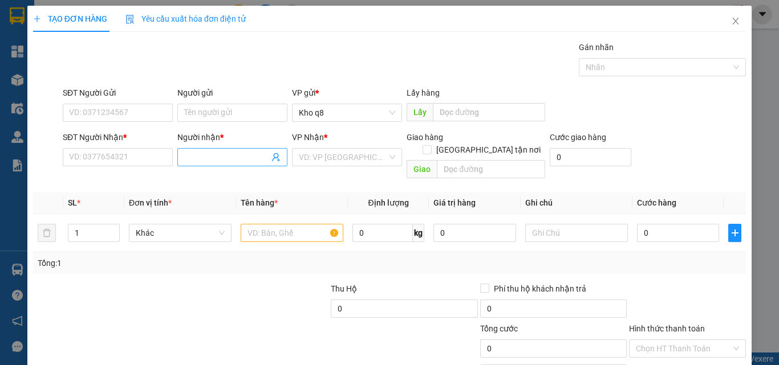
click at [207, 154] on input "Người nhận *" at bounding box center [226, 157] width 85 height 13
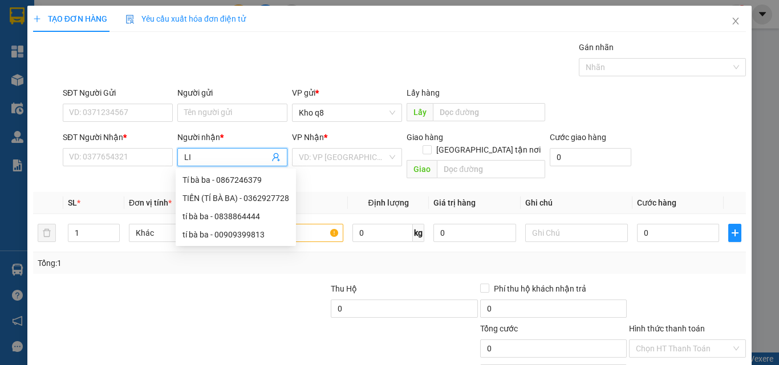
paste input "Ê"
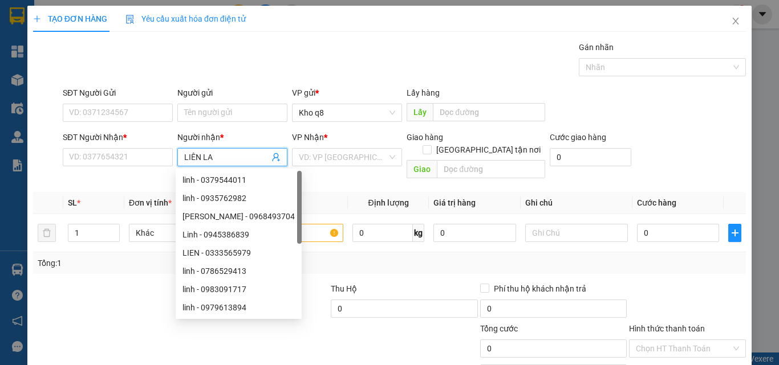
type input "LIÊN LAN"
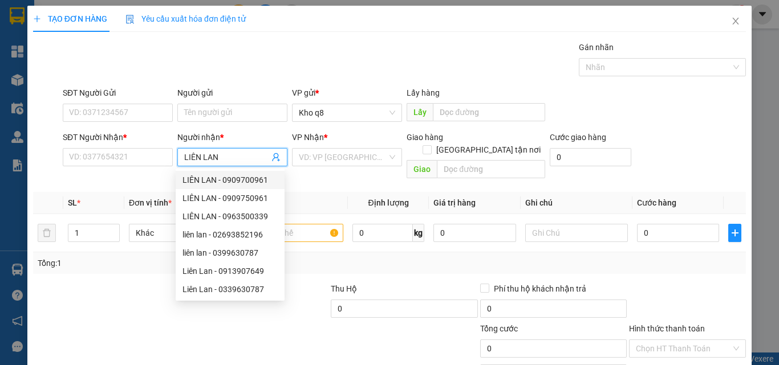
click at [249, 178] on div "LIÊN LAN - 0909700961" at bounding box center [229, 180] width 95 height 13
type input "0909700961"
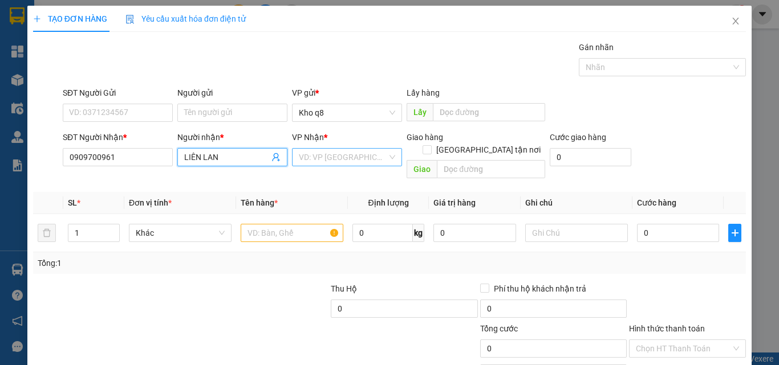
type input "LIÊN LAN"
click at [322, 151] on input "search" at bounding box center [343, 157] width 88 height 17
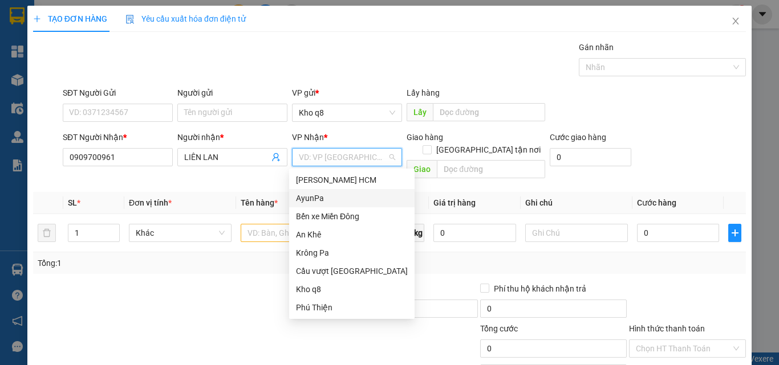
click at [315, 197] on div "AyunPa" at bounding box center [352, 198] width 112 height 13
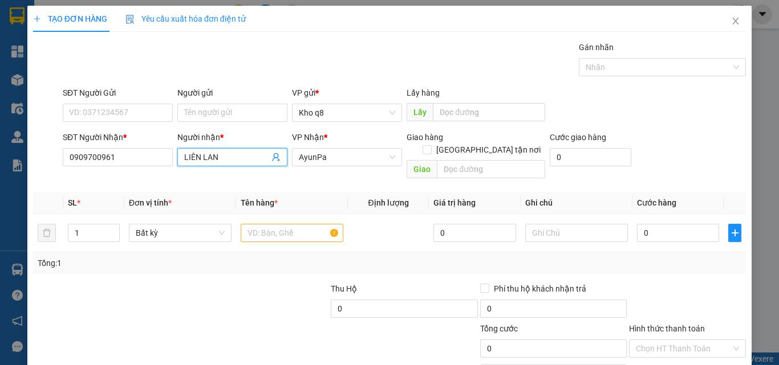
click at [220, 157] on input "LIÊN LAN" at bounding box center [226, 157] width 85 height 13
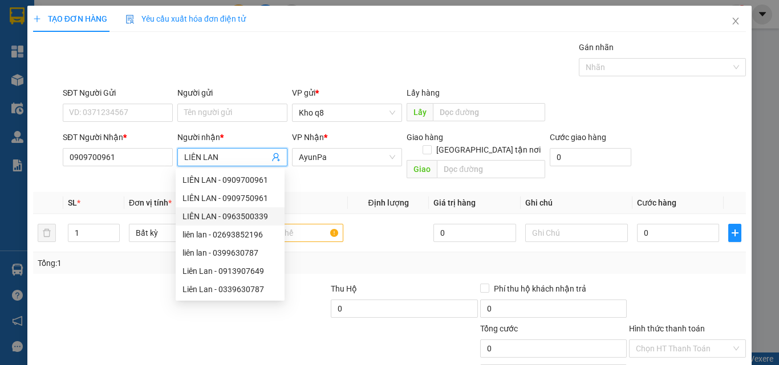
click at [245, 215] on div "LIÊN LAN - 0963500339" at bounding box center [229, 216] width 95 height 13
type input "0963500339"
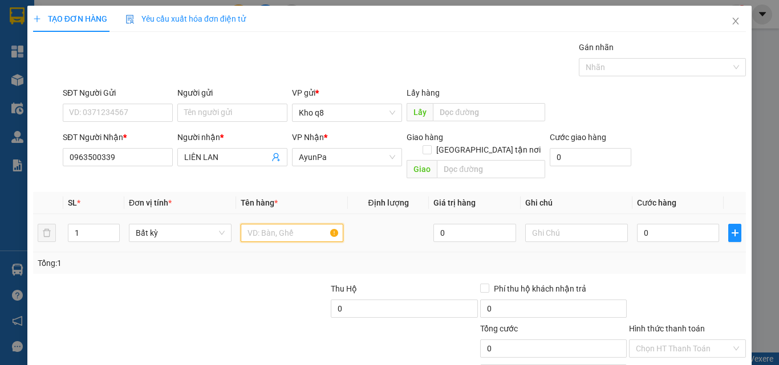
click at [290, 224] on input "text" at bounding box center [292, 233] width 103 height 18
type input "1B"
click at [654, 224] on input "0" at bounding box center [678, 233] width 82 height 18
type input "1"
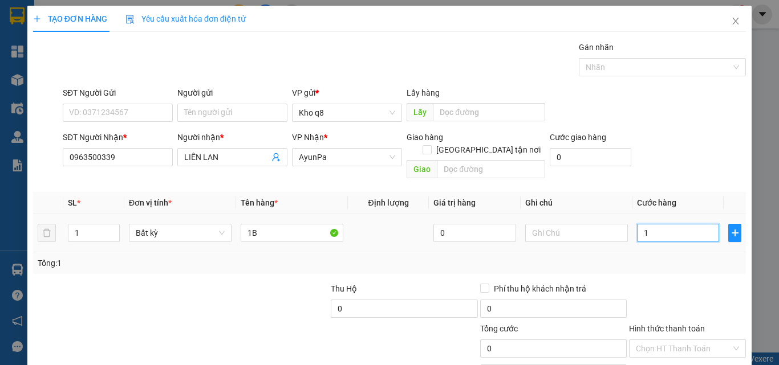
type input "1"
type input "12"
type input "120"
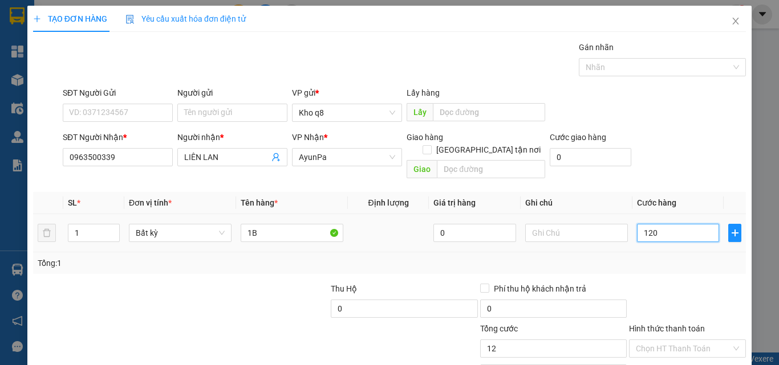
type input "120"
type input "120.000"
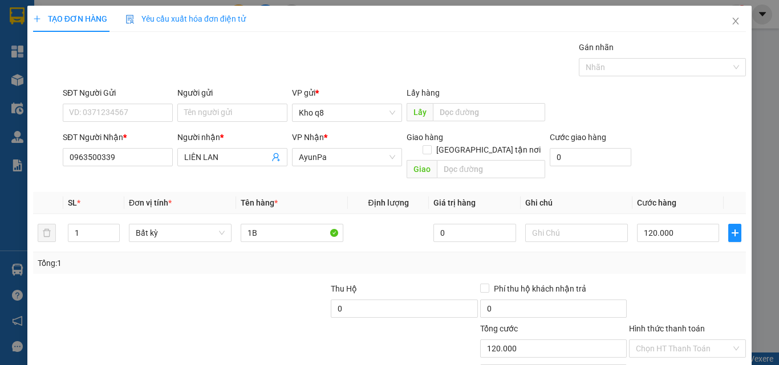
scroll to position [56, 0]
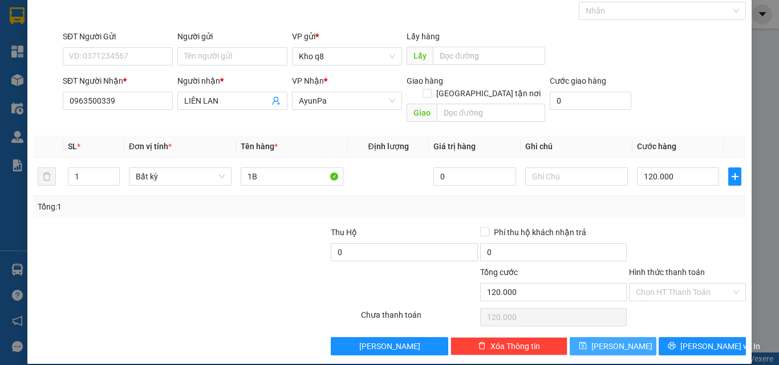
click at [603, 337] on button "Lưu" at bounding box center [612, 346] width 87 height 18
type input "0"
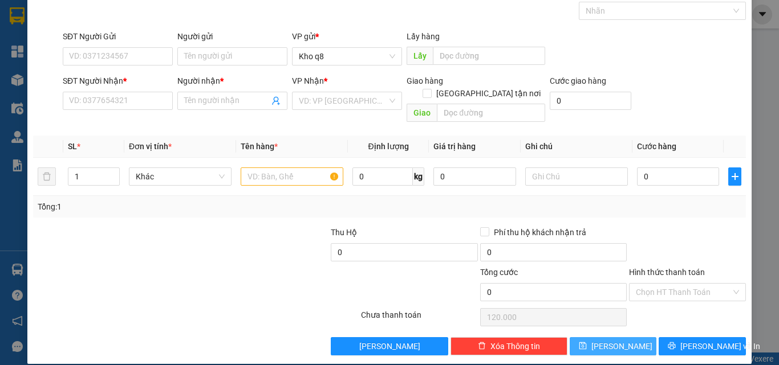
type input "0"
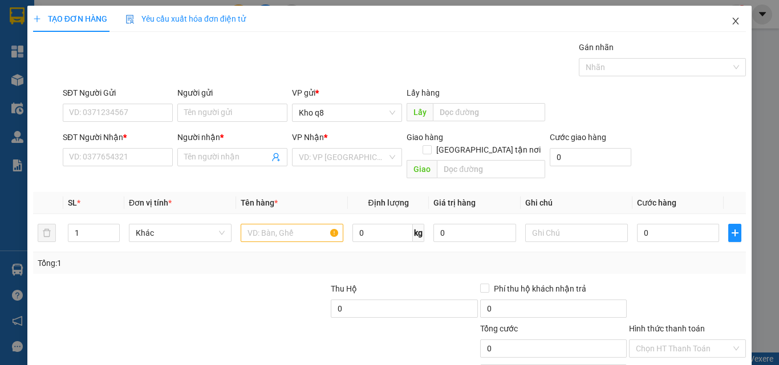
click at [732, 21] on icon "close" at bounding box center [735, 21] width 6 height 7
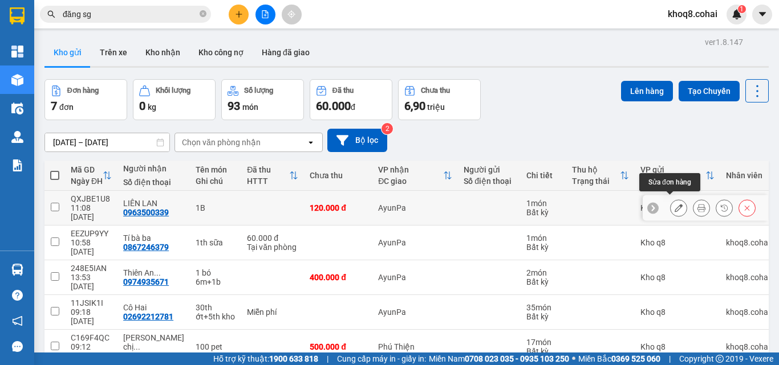
click at [675, 202] on button at bounding box center [678, 208] width 16 height 20
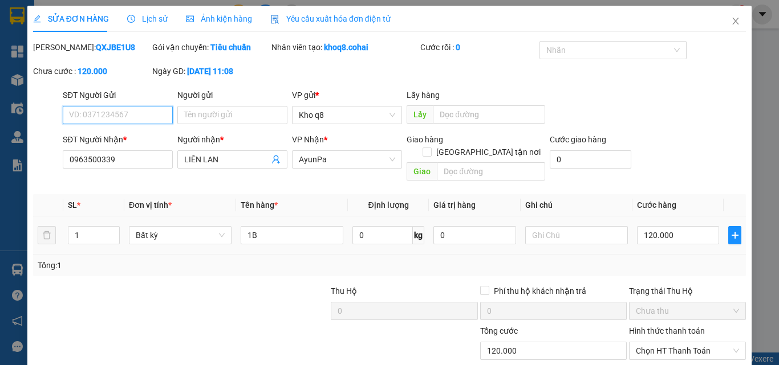
type input "0963500339"
type input "LIÊN LAN"
type input "0"
type input "120.000"
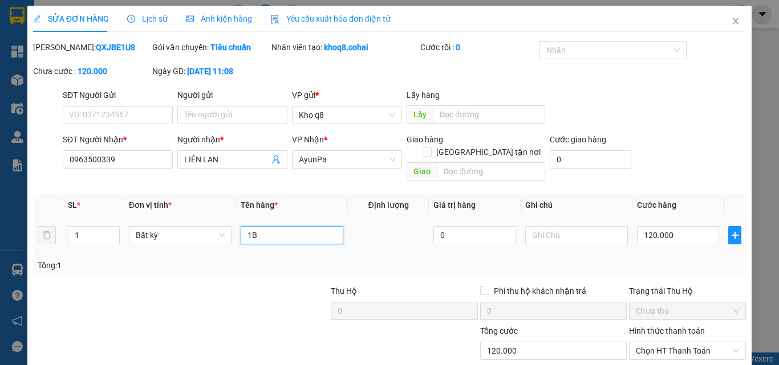
click at [268, 226] on input "1B" at bounding box center [292, 235] width 103 height 18
type input "1b"
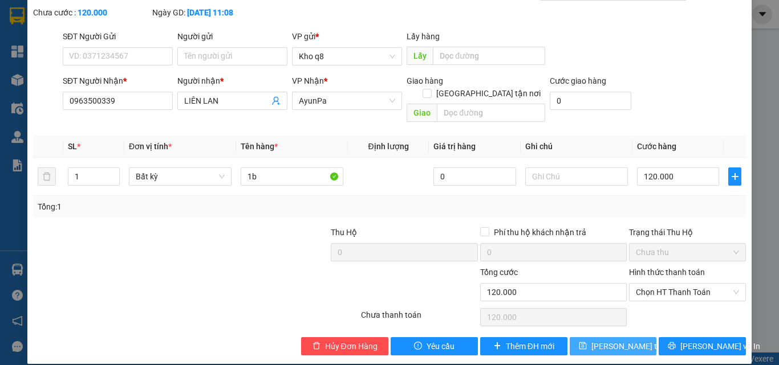
click at [605, 340] on span "Lưu thay đổi" at bounding box center [636, 346] width 91 height 13
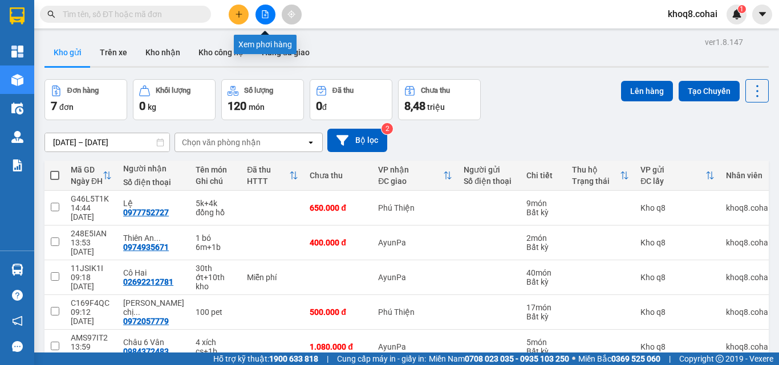
click at [264, 10] on button at bounding box center [265, 15] width 20 height 20
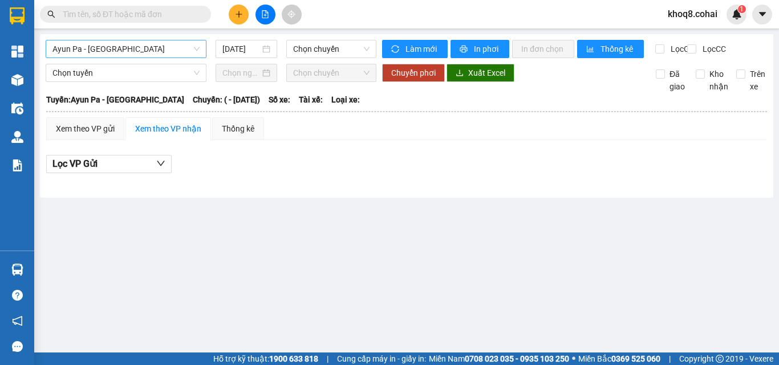
click at [127, 50] on span "Ayun Pa - Sài Gòn" at bounding box center [125, 48] width 147 height 17
click at [166, 48] on span "Ayun Pa - Sài Gòn" at bounding box center [125, 48] width 147 height 17
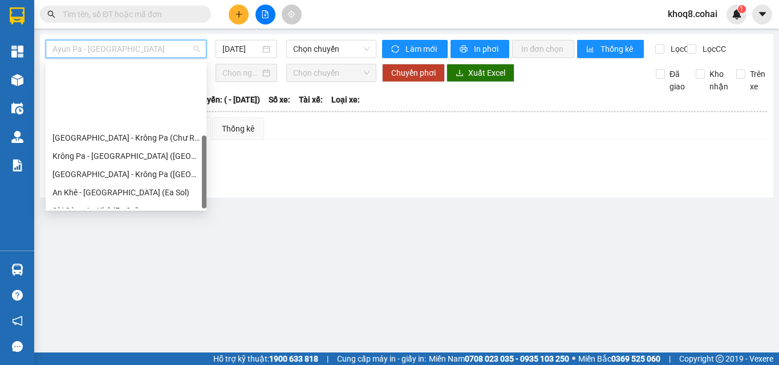
scroll to position [164, 0]
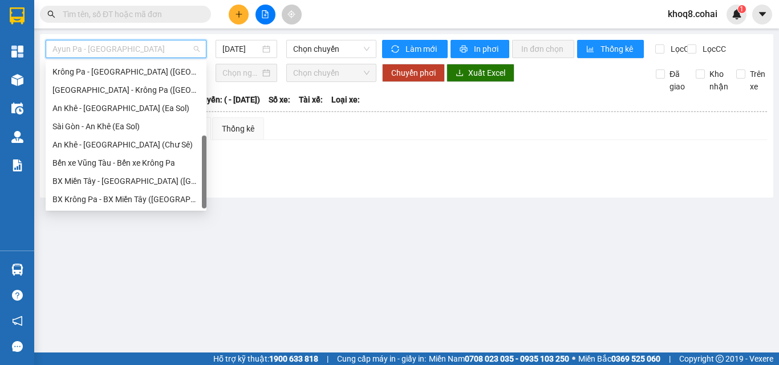
drag, startPoint x: 204, startPoint y: 77, endPoint x: 205, endPoint y: 229, distance: 152.2
click at [205, 229] on body "Kết quả tìm kiếm ( 0 ) Bộ lọc Ngày tạo đơn gần nhất No Data khoq8.cohai 1 Tổng …" at bounding box center [389, 182] width 779 height 365
click at [115, 86] on div "[GEOGRAPHIC_DATA] - Krông Pa ([GEOGRAPHIC_DATA])" at bounding box center [125, 90] width 147 height 13
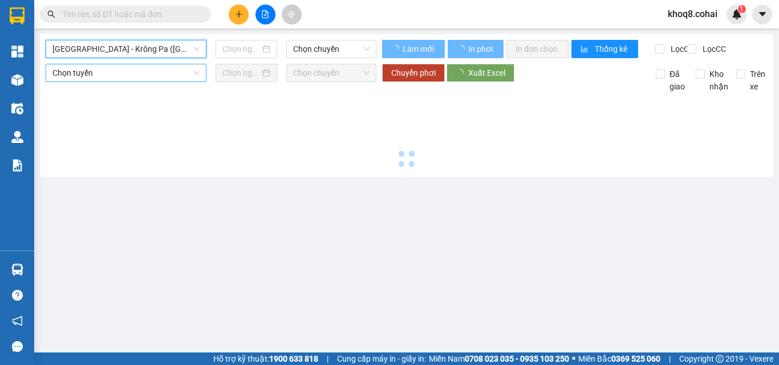
type input "[DATE]"
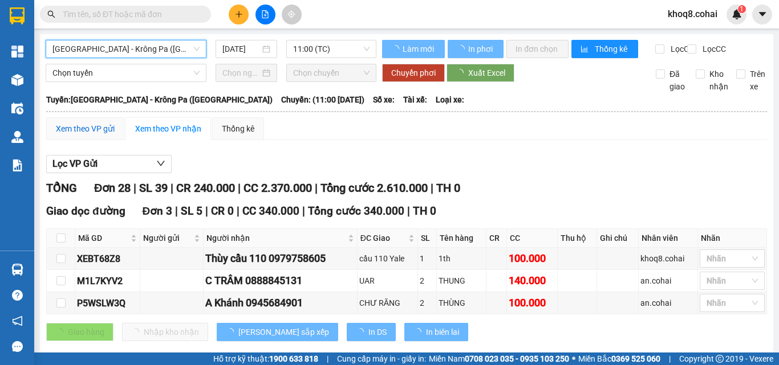
click at [93, 135] on div "Xem theo VP gửi" at bounding box center [85, 129] width 59 height 13
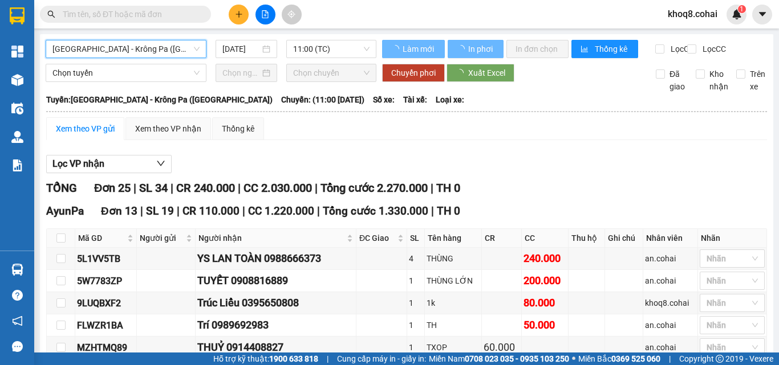
click at [94, 135] on div "Xem theo VP gửi" at bounding box center [85, 129] width 59 height 13
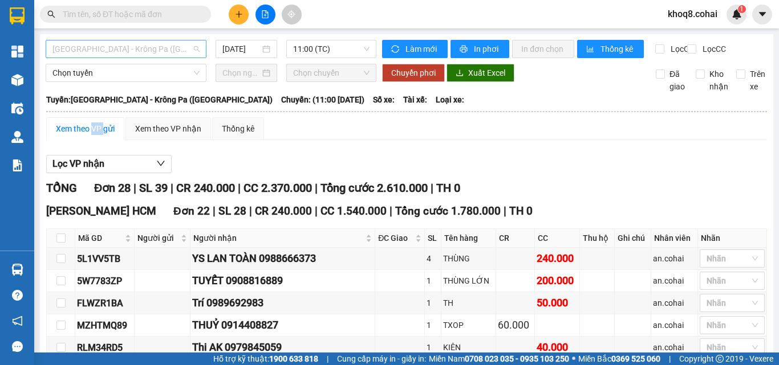
click at [148, 48] on span "[GEOGRAPHIC_DATA] - Krông Pa ([GEOGRAPHIC_DATA])" at bounding box center [125, 48] width 147 height 17
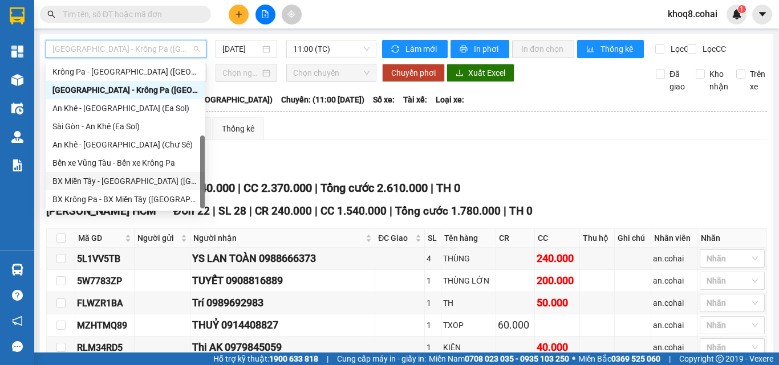
click at [144, 181] on div "BX Miền Tây - [GEOGRAPHIC_DATA] ([GEOGRAPHIC_DATA] - [GEOGRAPHIC_DATA])" at bounding box center [124, 181] width 145 height 13
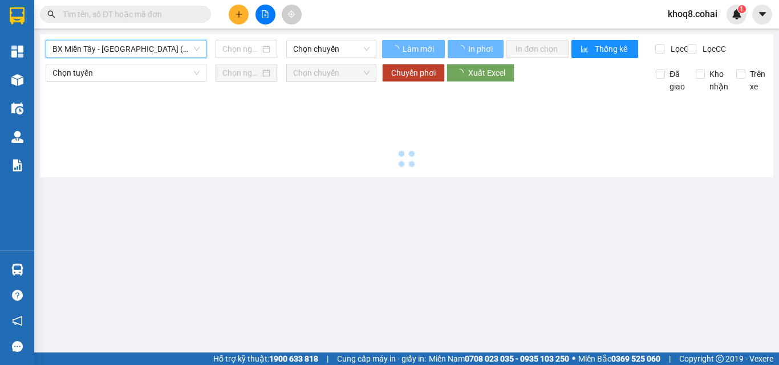
type input "[DATE]"
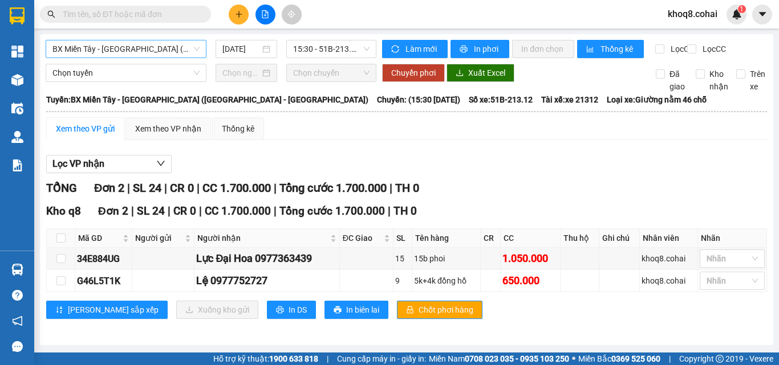
click at [140, 48] on span "BX Miền Tây - [GEOGRAPHIC_DATA] ([GEOGRAPHIC_DATA] - [GEOGRAPHIC_DATA])" at bounding box center [125, 48] width 147 height 17
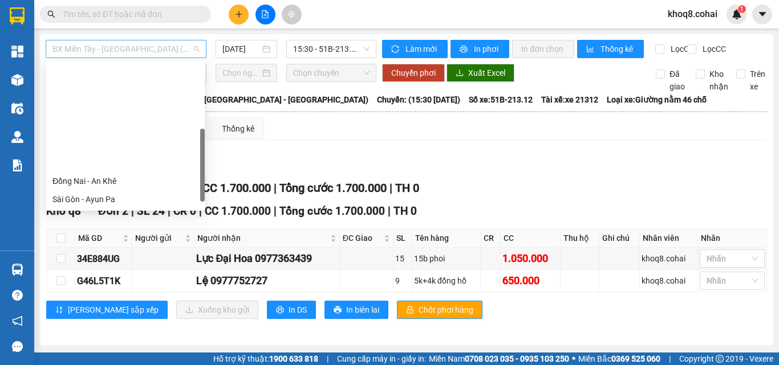
scroll to position [146, 0]
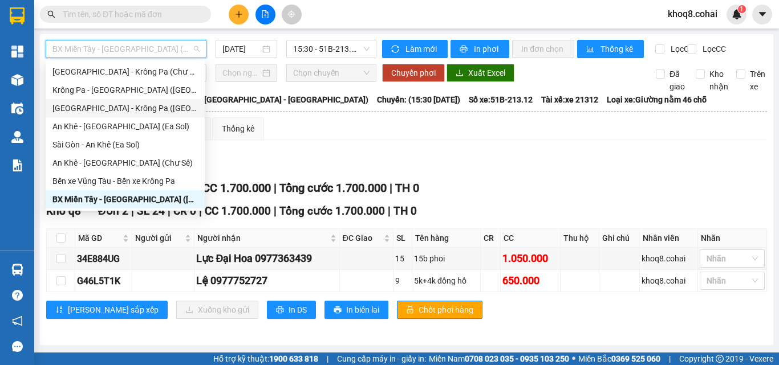
click at [111, 109] on div "[GEOGRAPHIC_DATA] - Krông Pa ([GEOGRAPHIC_DATA])" at bounding box center [124, 108] width 145 height 13
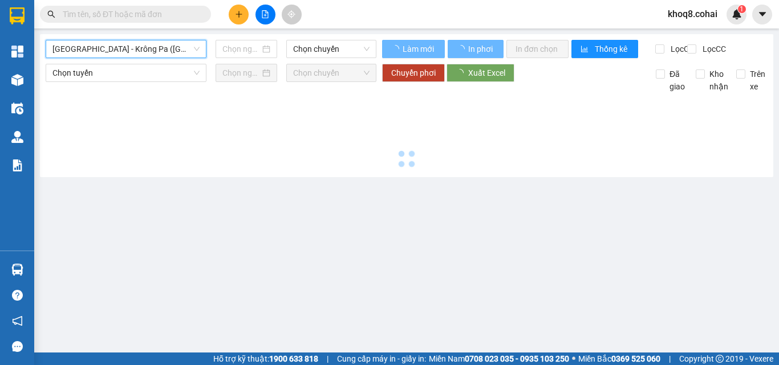
type input "[DATE]"
